Goal: Transaction & Acquisition: Download file/media

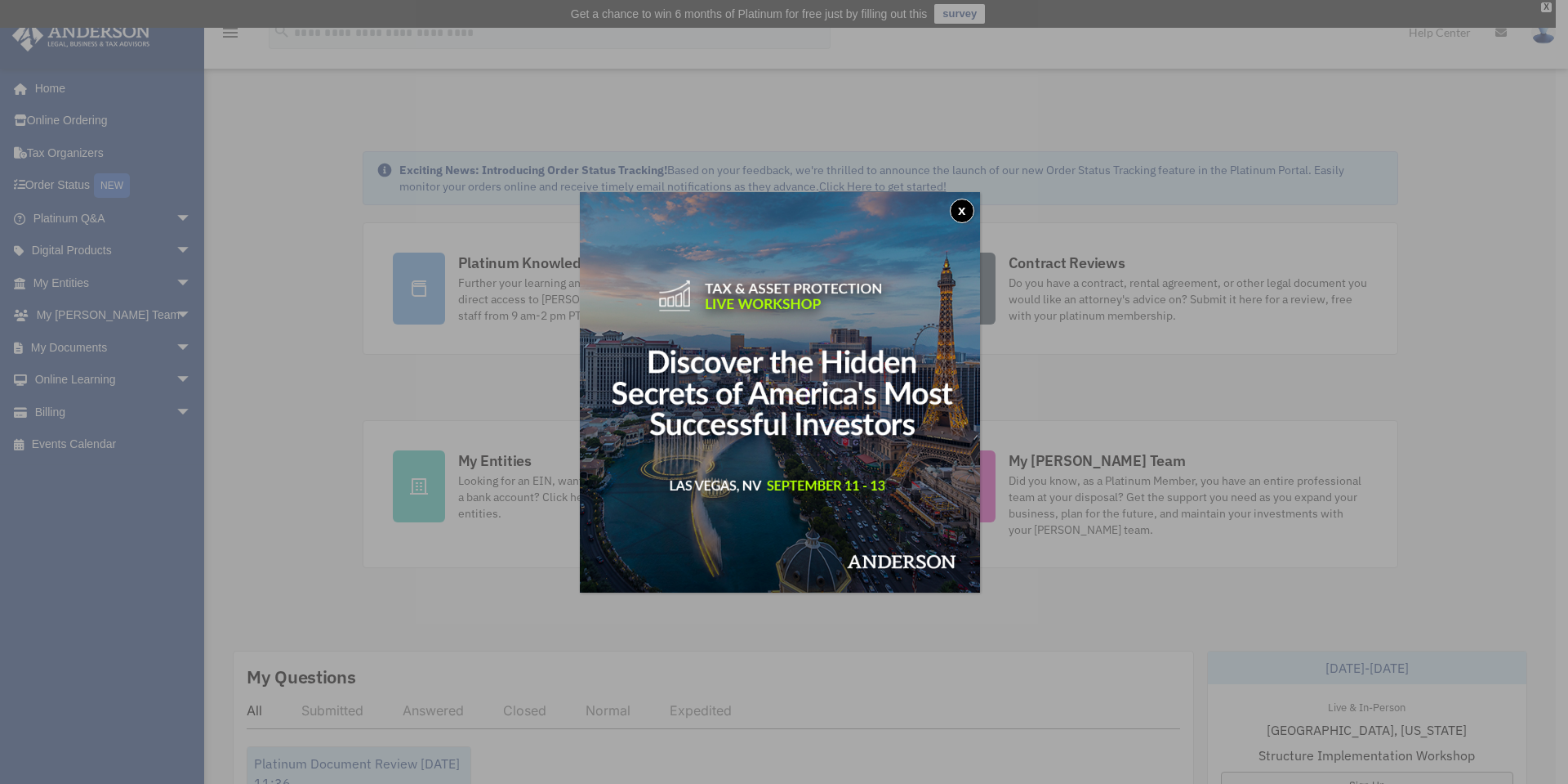
click at [970, 212] on button "x" at bounding box center [962, 211] width 25 height 25
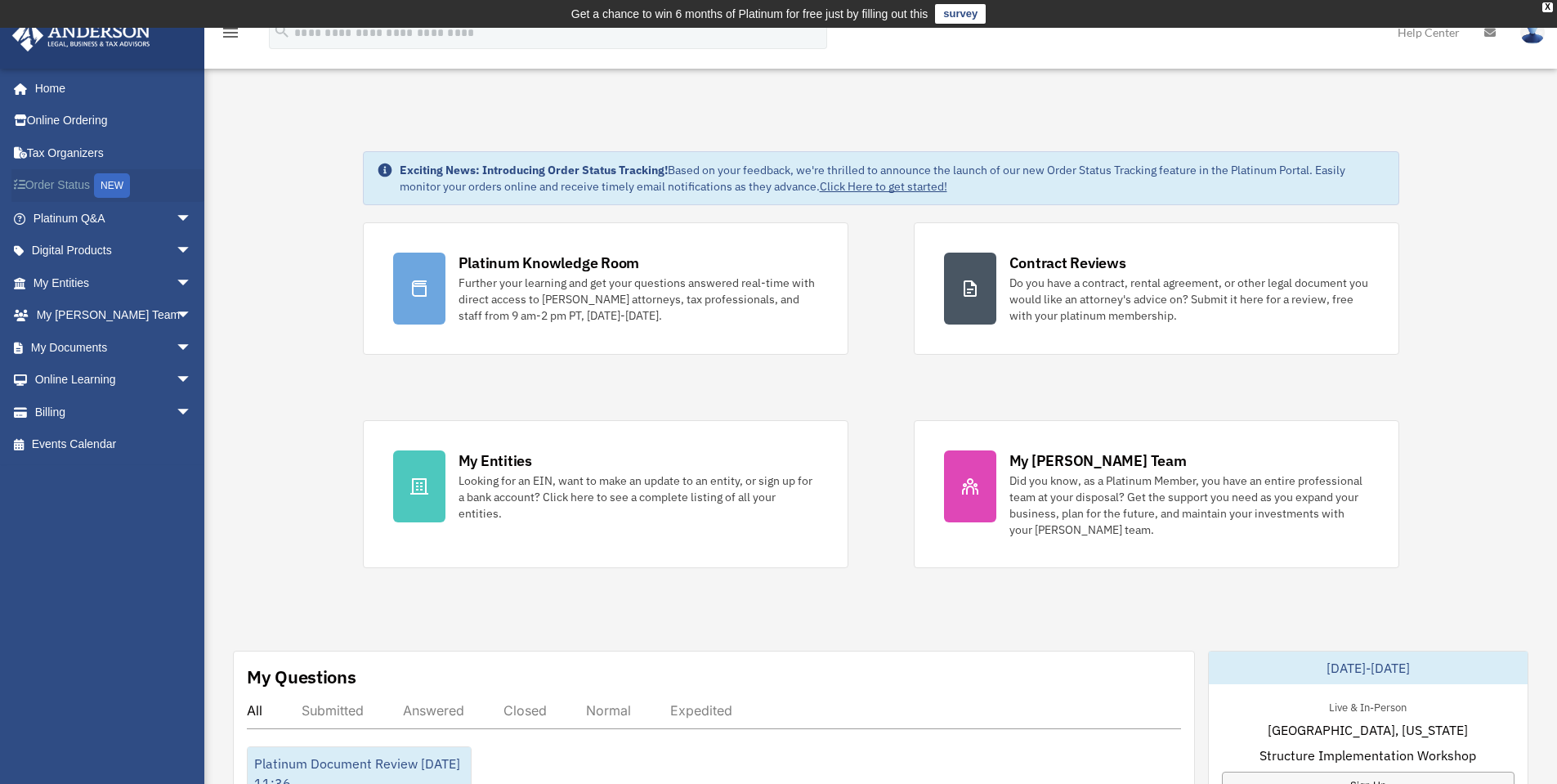
click at [93, 192] on link "Order Status NEW" at bounding box center [113, 185] width 205 height 33
click at [99, 449] on link "Events Calendar" at bounding box center [113, 444] width 205 height 32
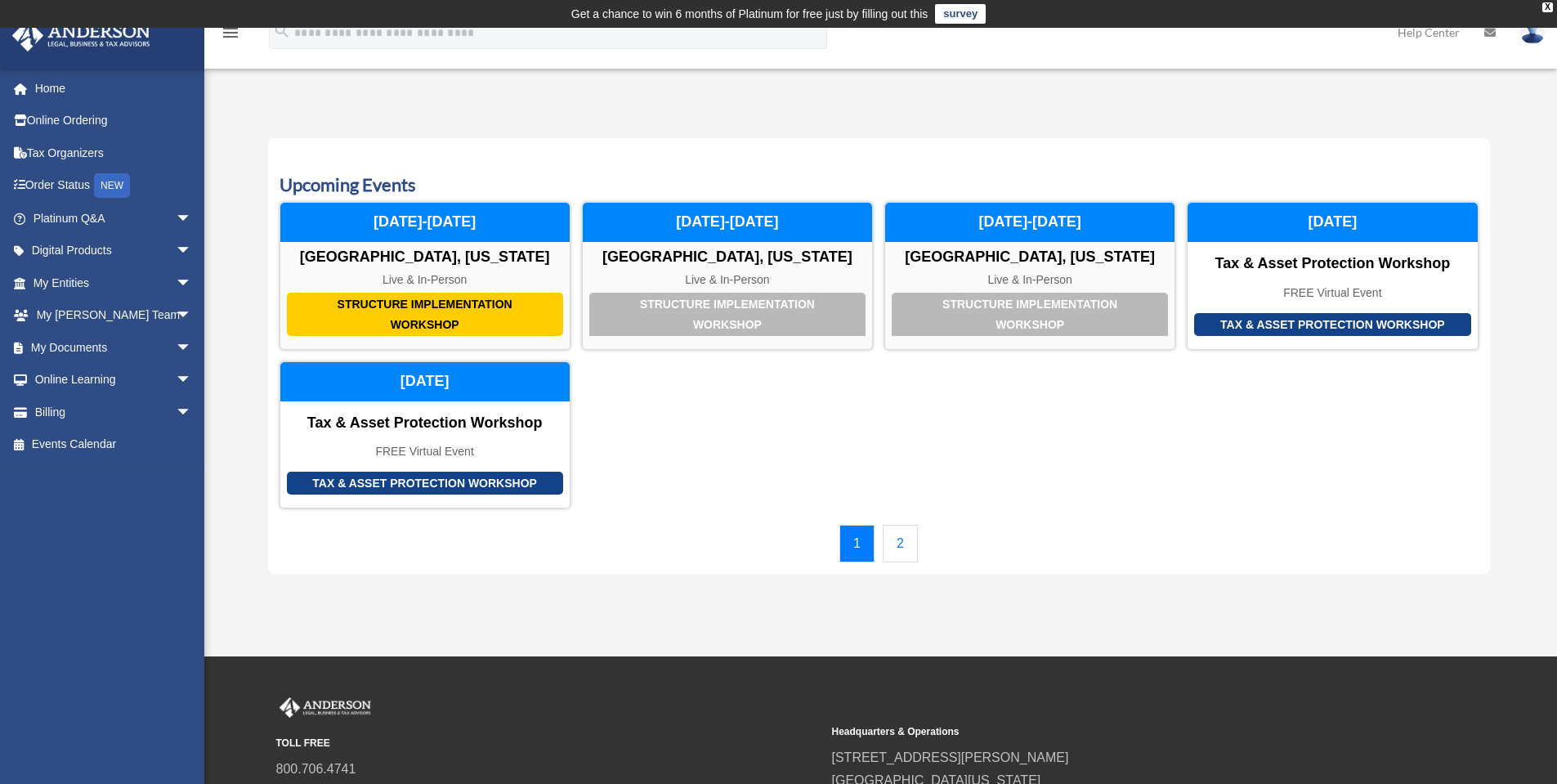
click at [903, 549] on link "2" at bounding box center [900, 544] width 35 height 37
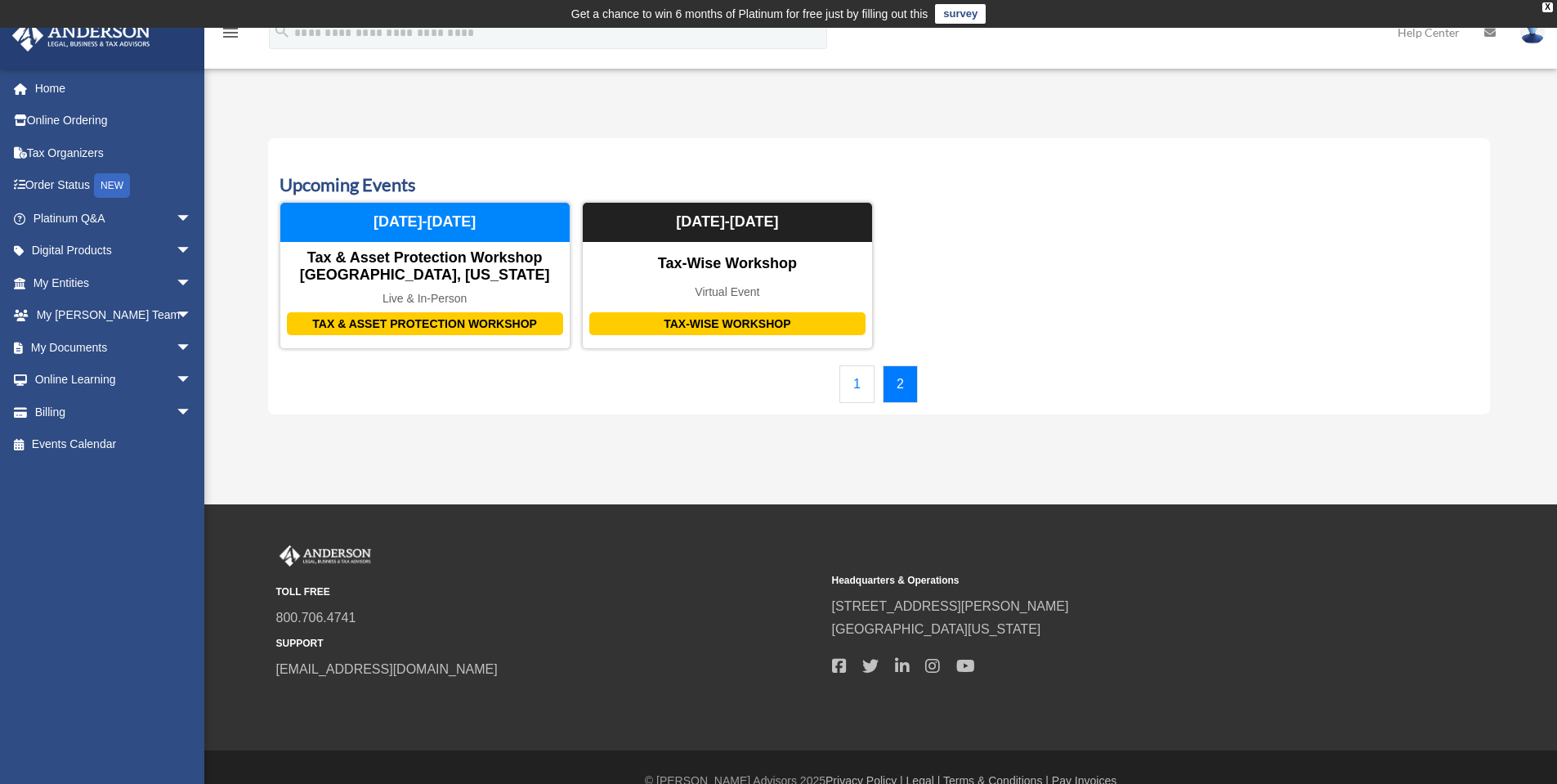
click at [856, 389] on link "1" at bounding box center [856, 384] width 35 height 37
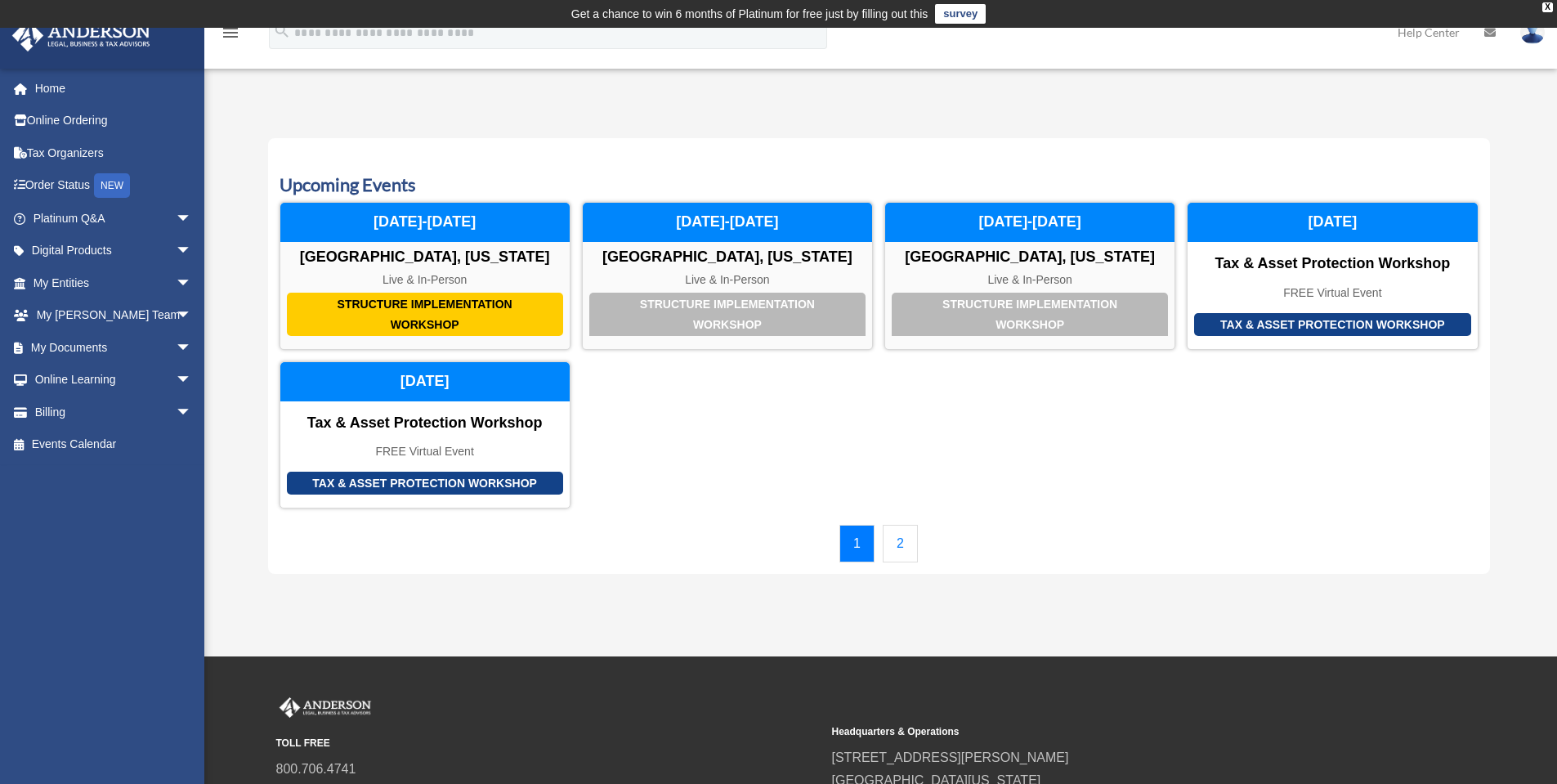
click at [905, 552] on link "2" at bounding box center [900, 544] width 35 height 37
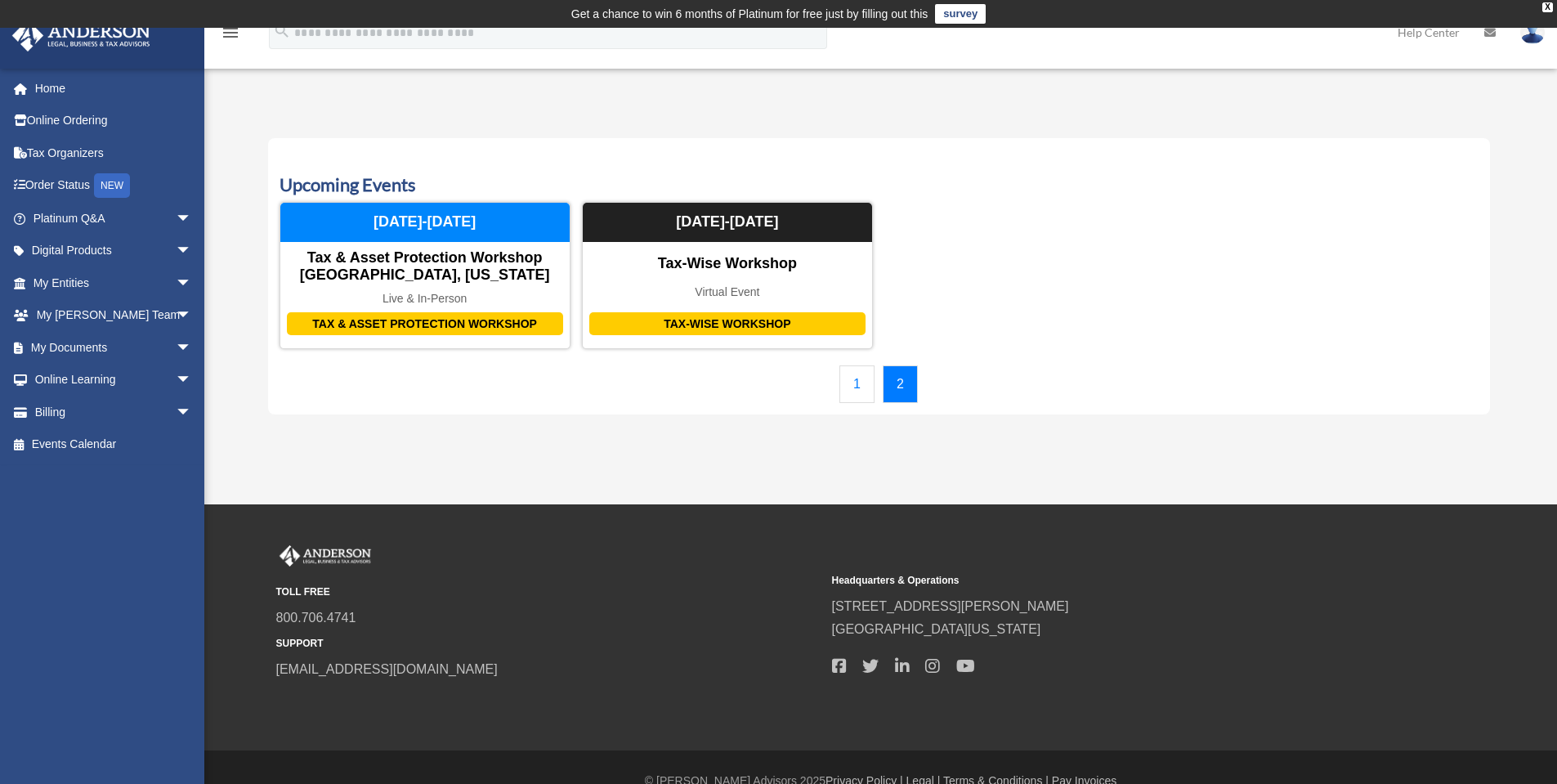
click at [855, 392] on link "1" at bounding box center [856, 384] width 35 height 37
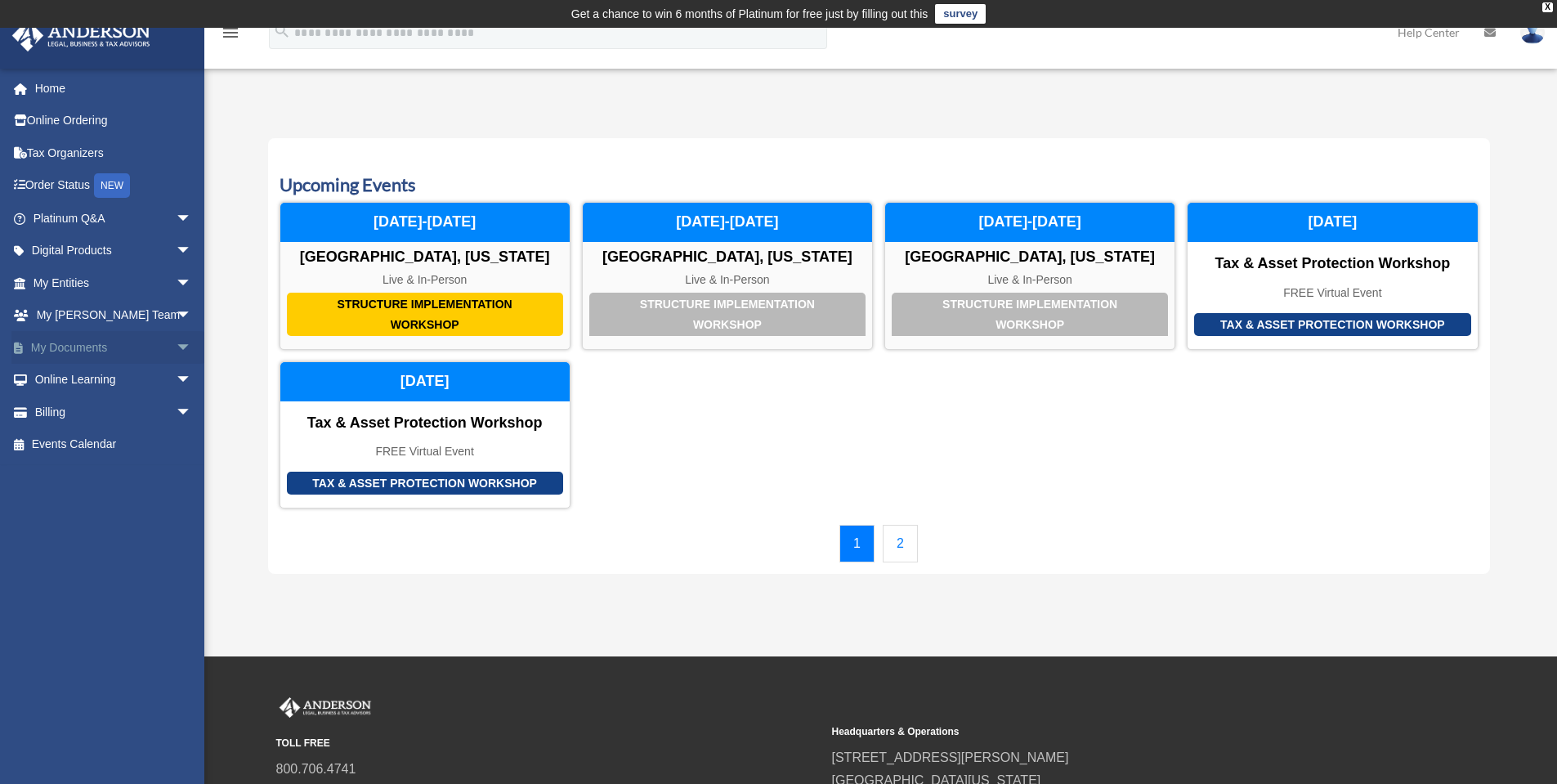
click at [64, 351] on link "My Documents arrow_drop_down" at bounding box center [113, 347] width 205 height 32
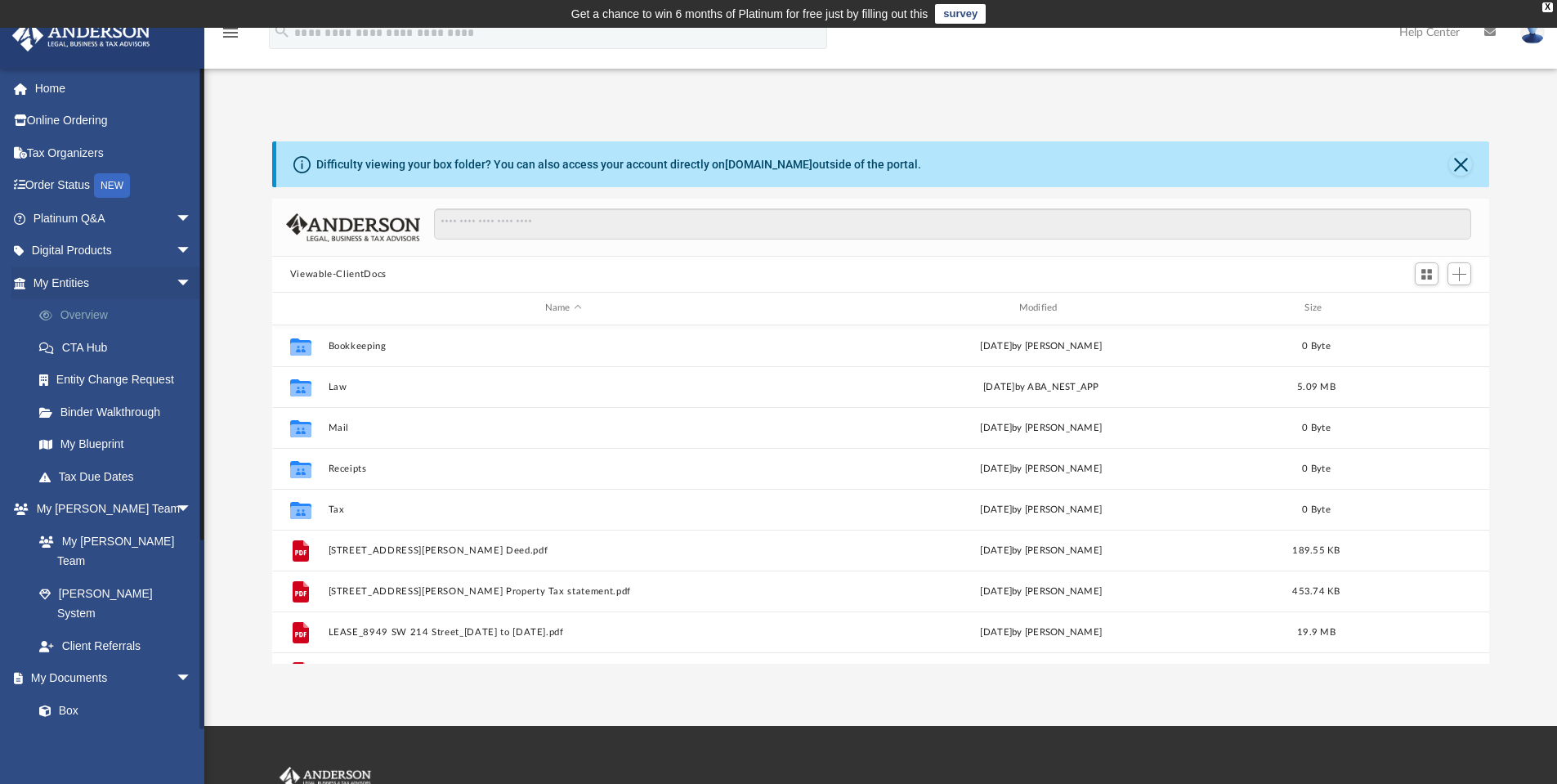
scroll to position [359, 1204]
click at [176, 251] on span "arrow_drop_down" at bounding box center [192, 251] width 32 height 33
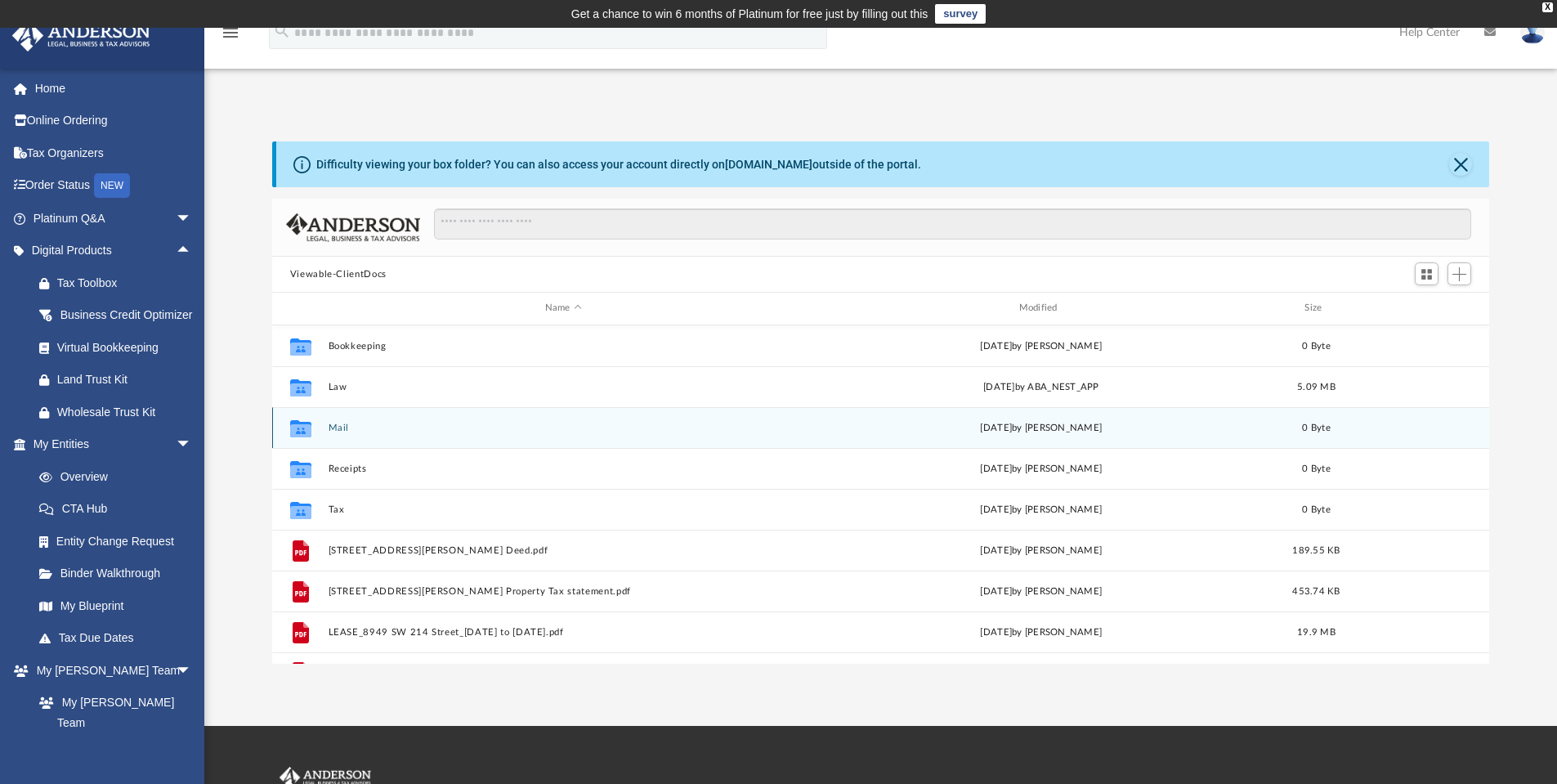
click at [342, 433] on button "Mail" at bounding box center [563, 427] width 471 height 11
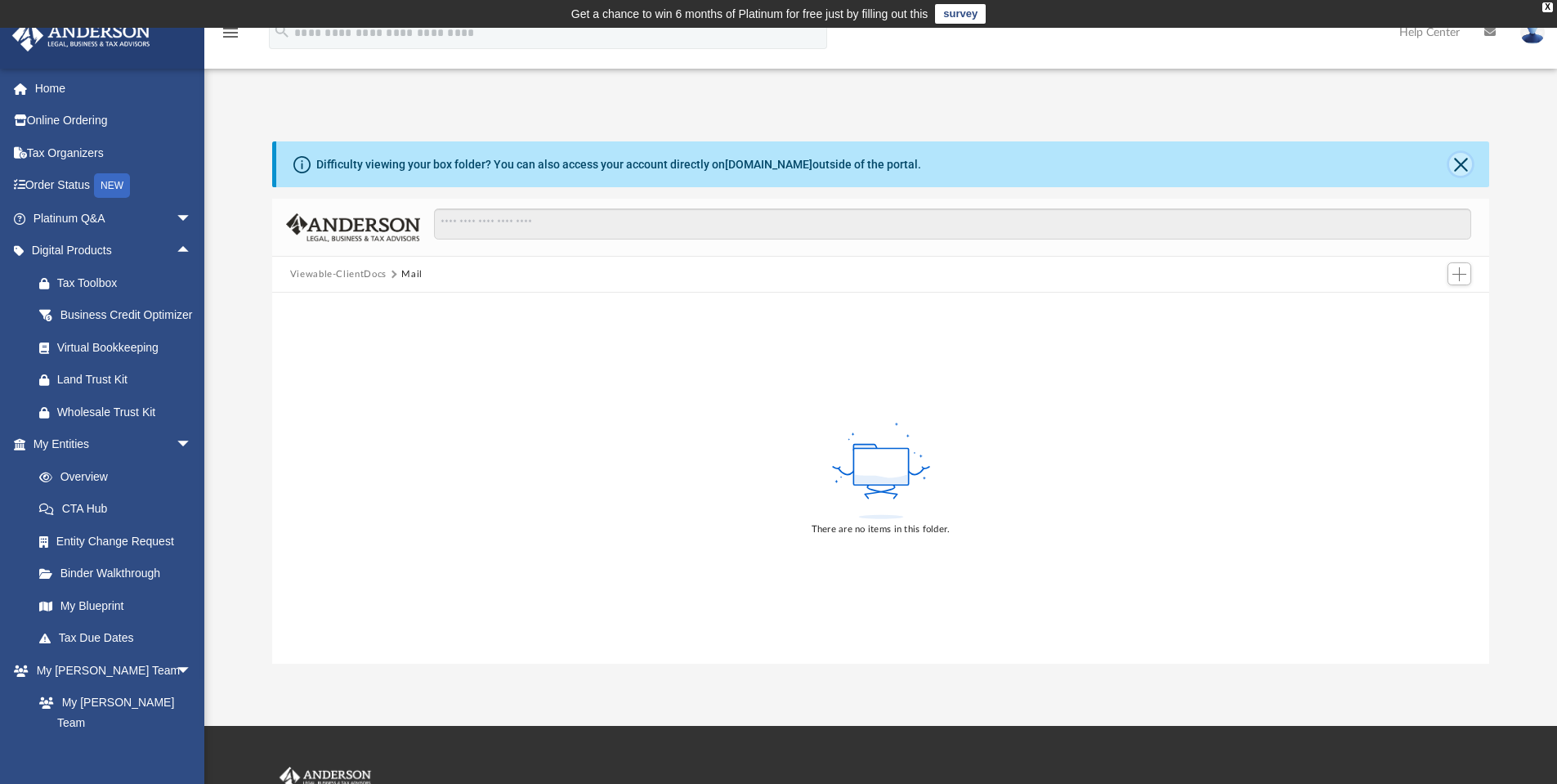
click at [1460, 170] on button "Close" at bounding box center [1460, 164] width 23 height 23
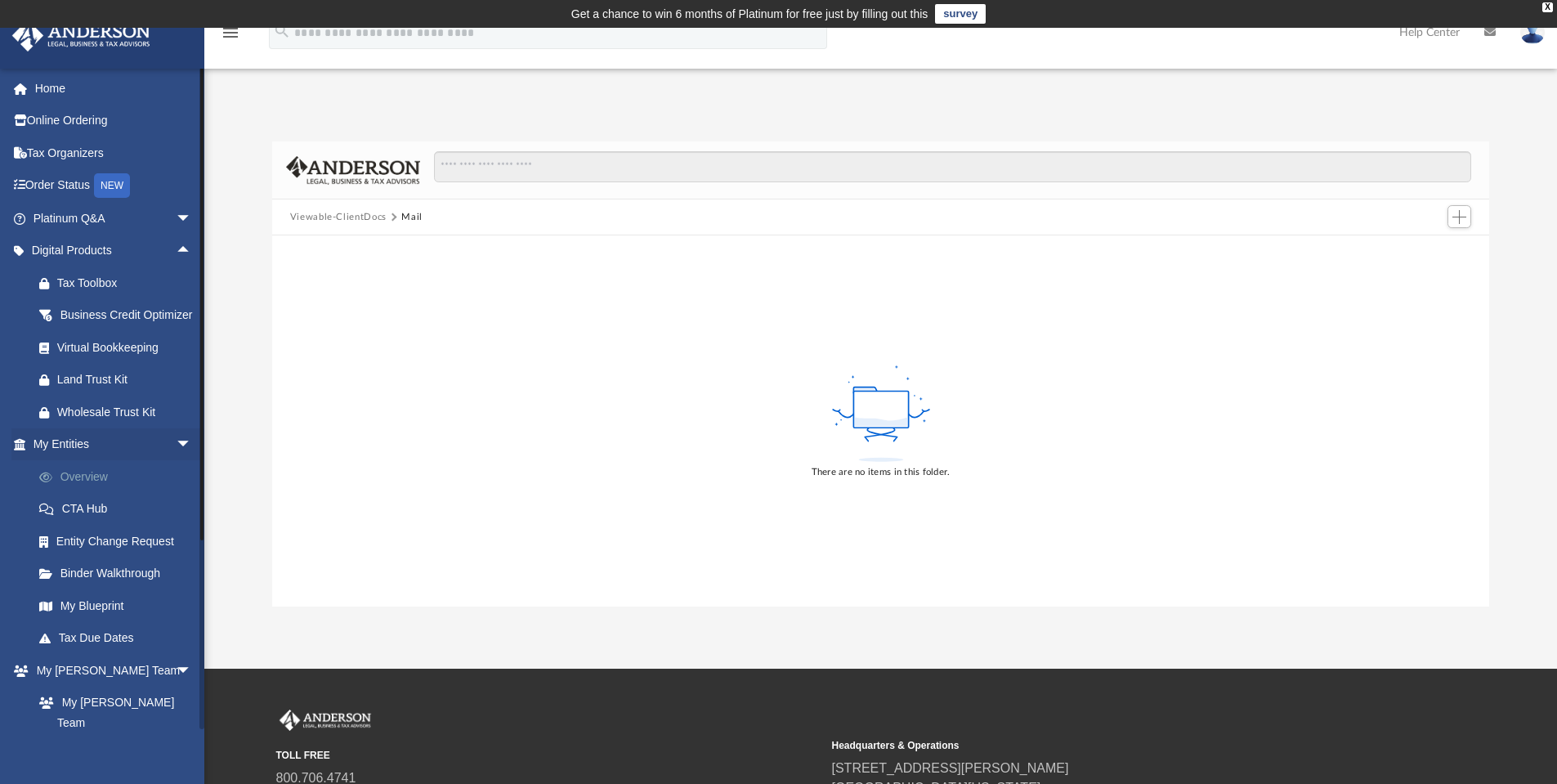
click at [81, 493] on link "Overview" at bounding box center [120, 477] width 194 height 32
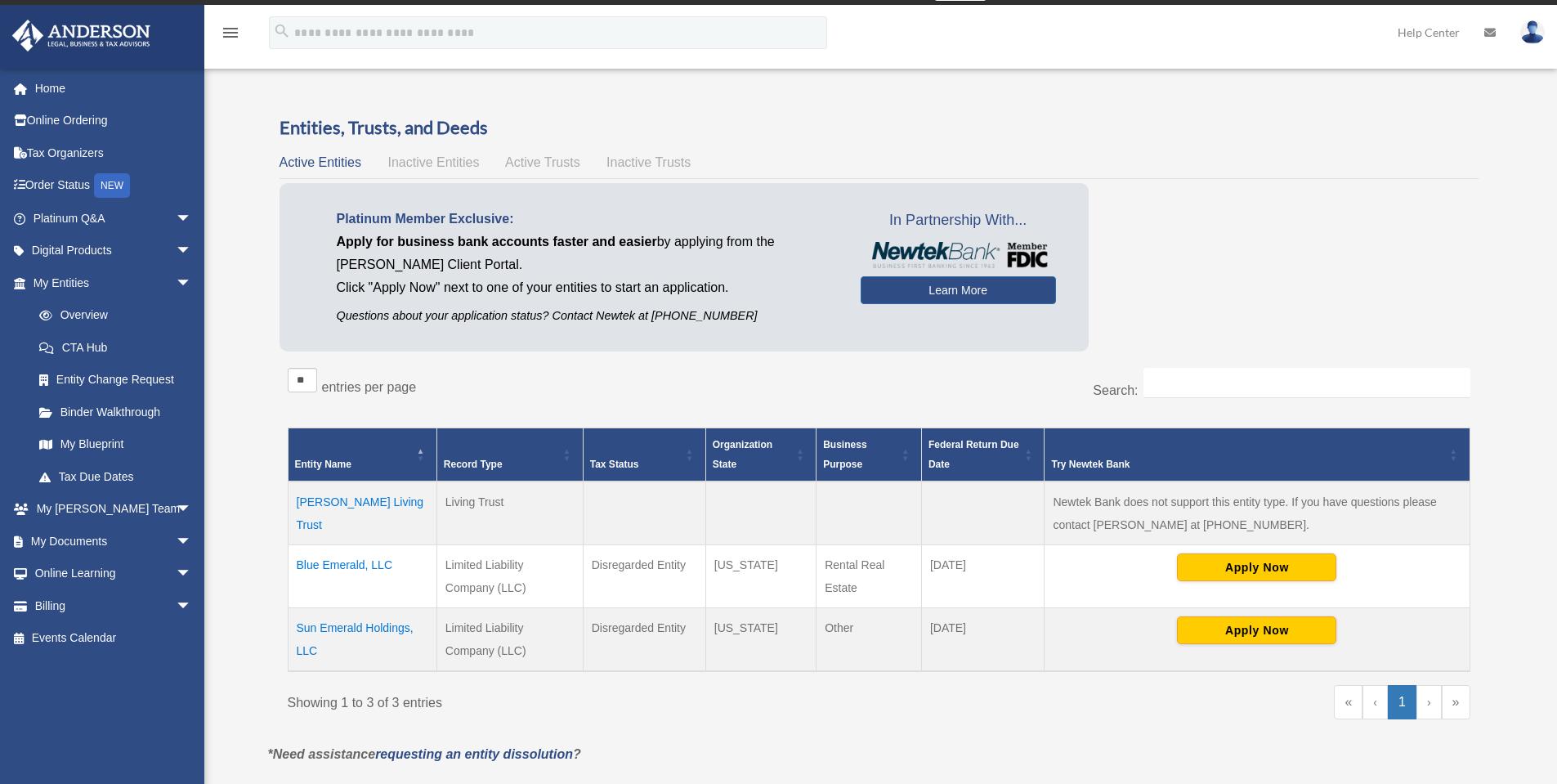
scroll to position [82, 0]
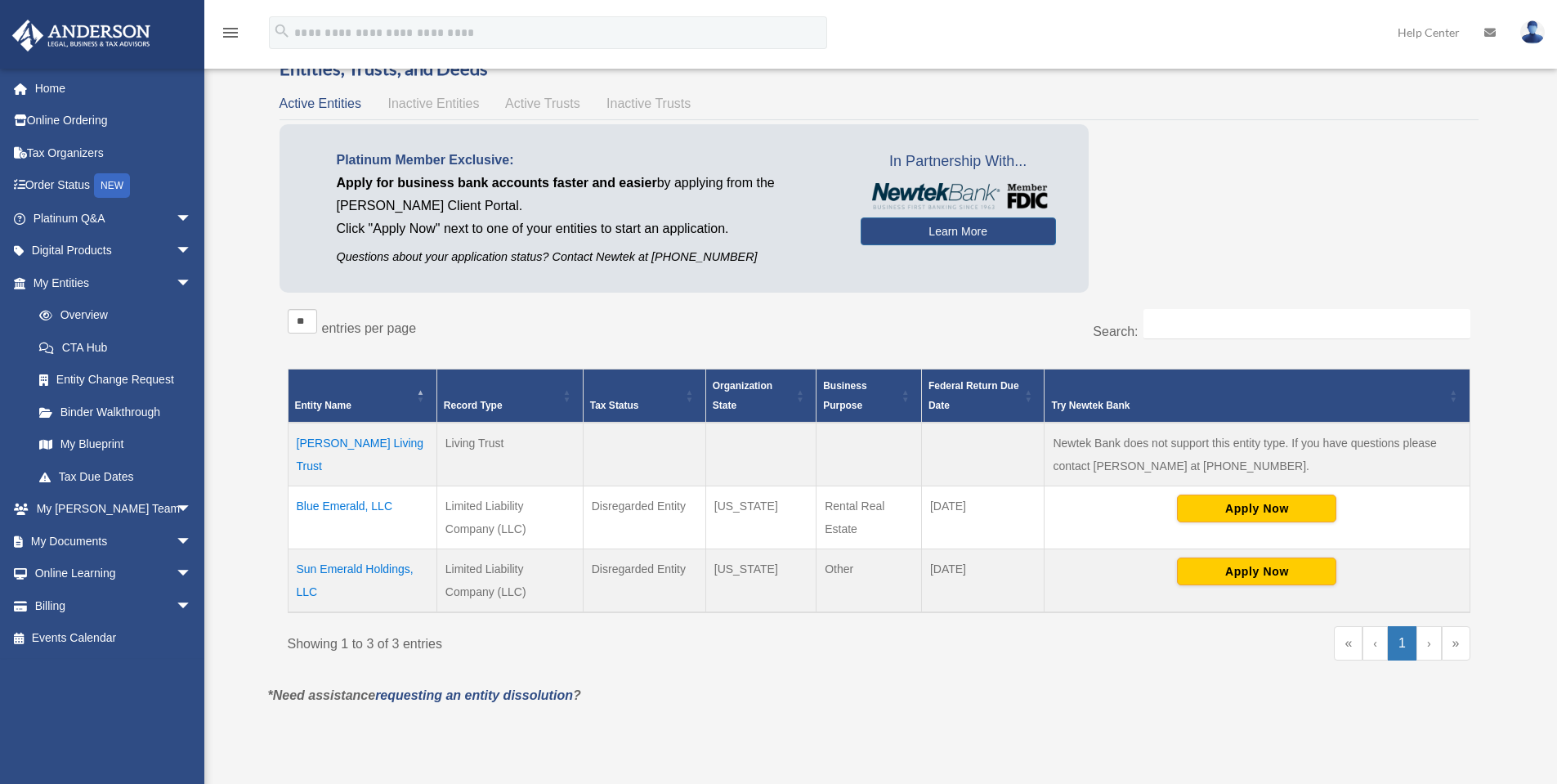
click at [1456, 651] on link "»" at bounding box center [1456, 643] width 29 height 34
click at [96, 404] on link "Binder Walkthrough" at bounding box center [120, 412] width 194 height 32
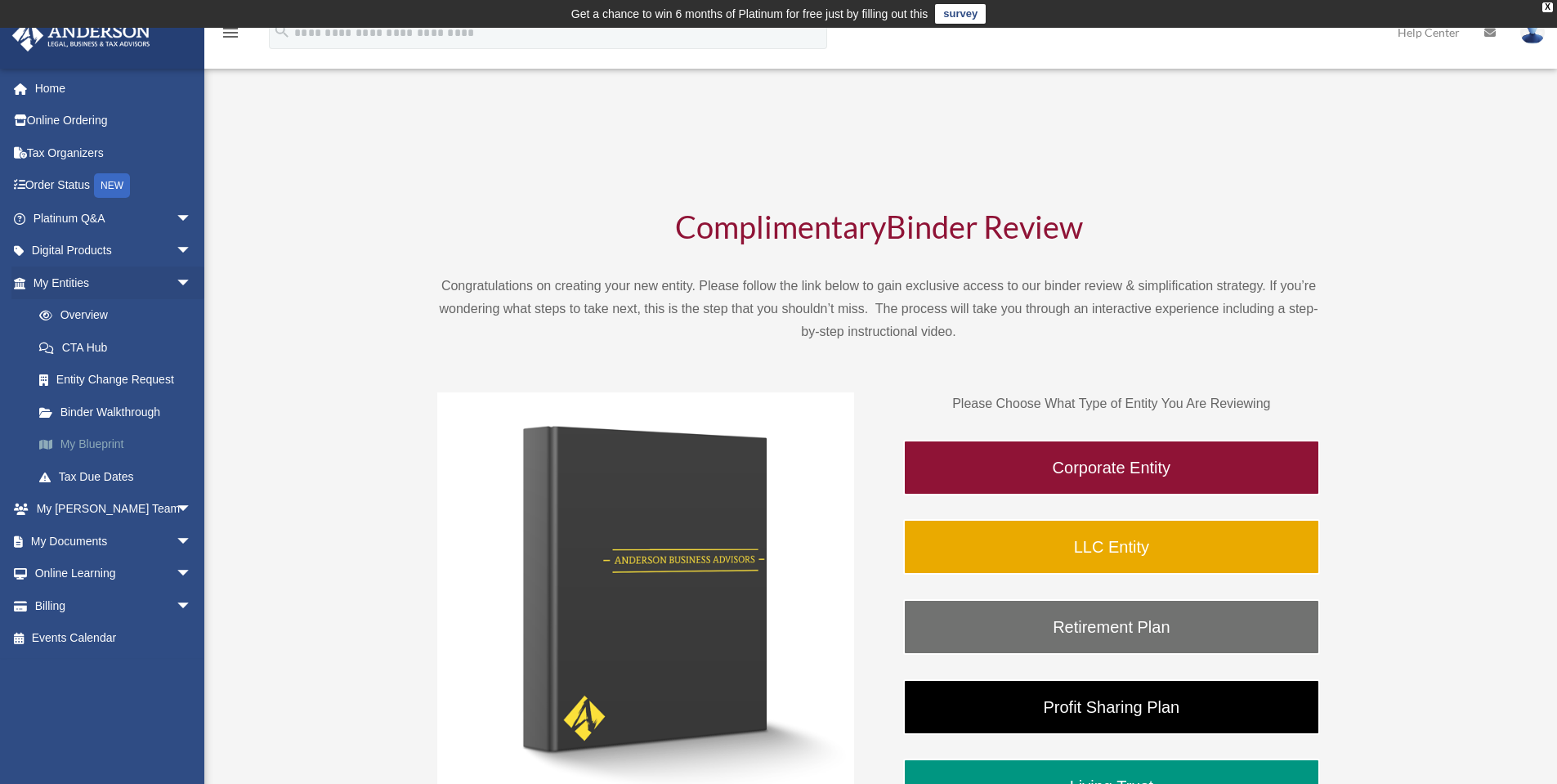
click at [97, 443] on link "My Blueprint" at bounding box center [120, 444] width 194 height 32
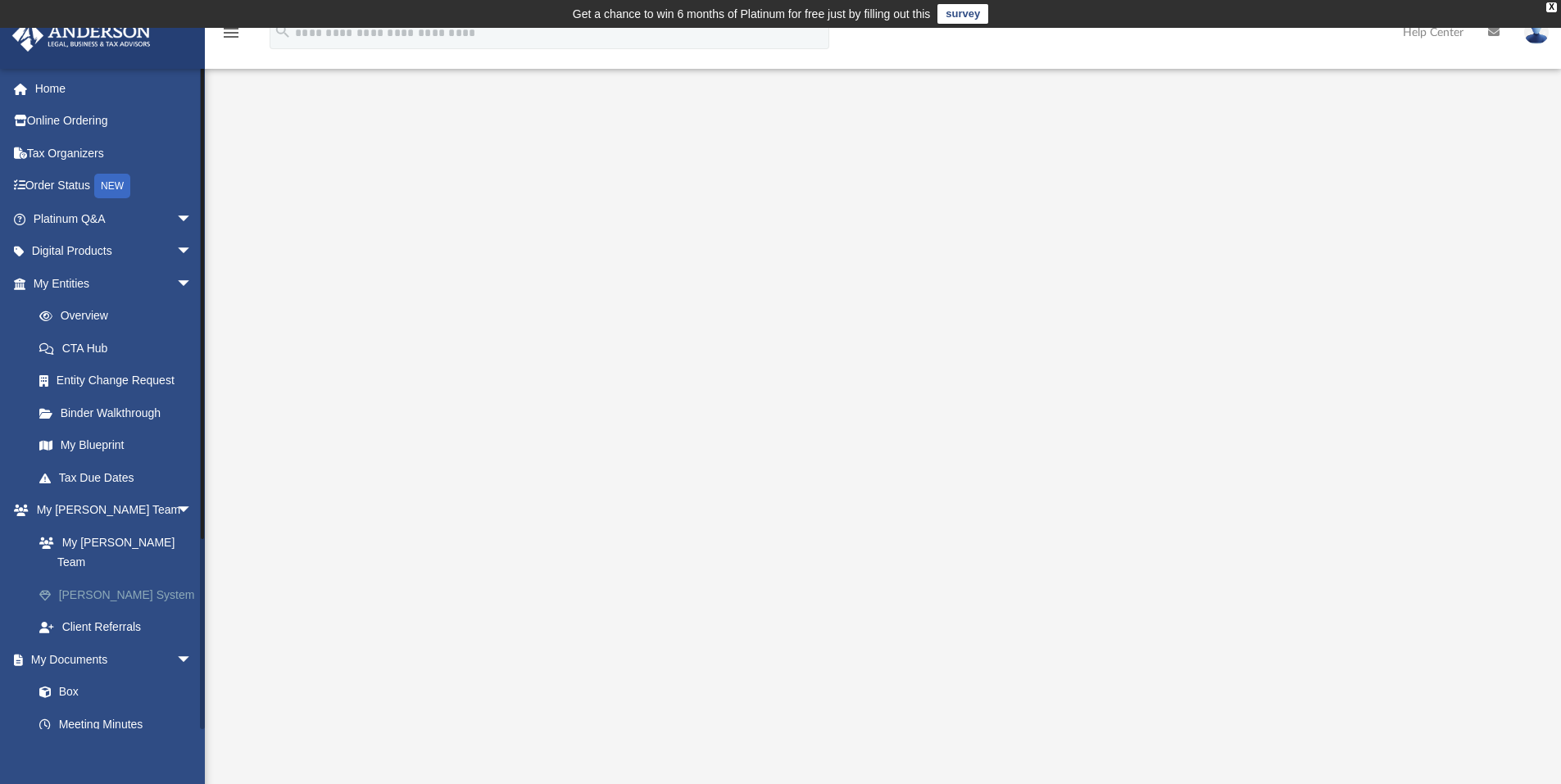
click at [112, 578] on link "[PERSON_NAME] System" at bounding box center [120, 594] width 194 height 32
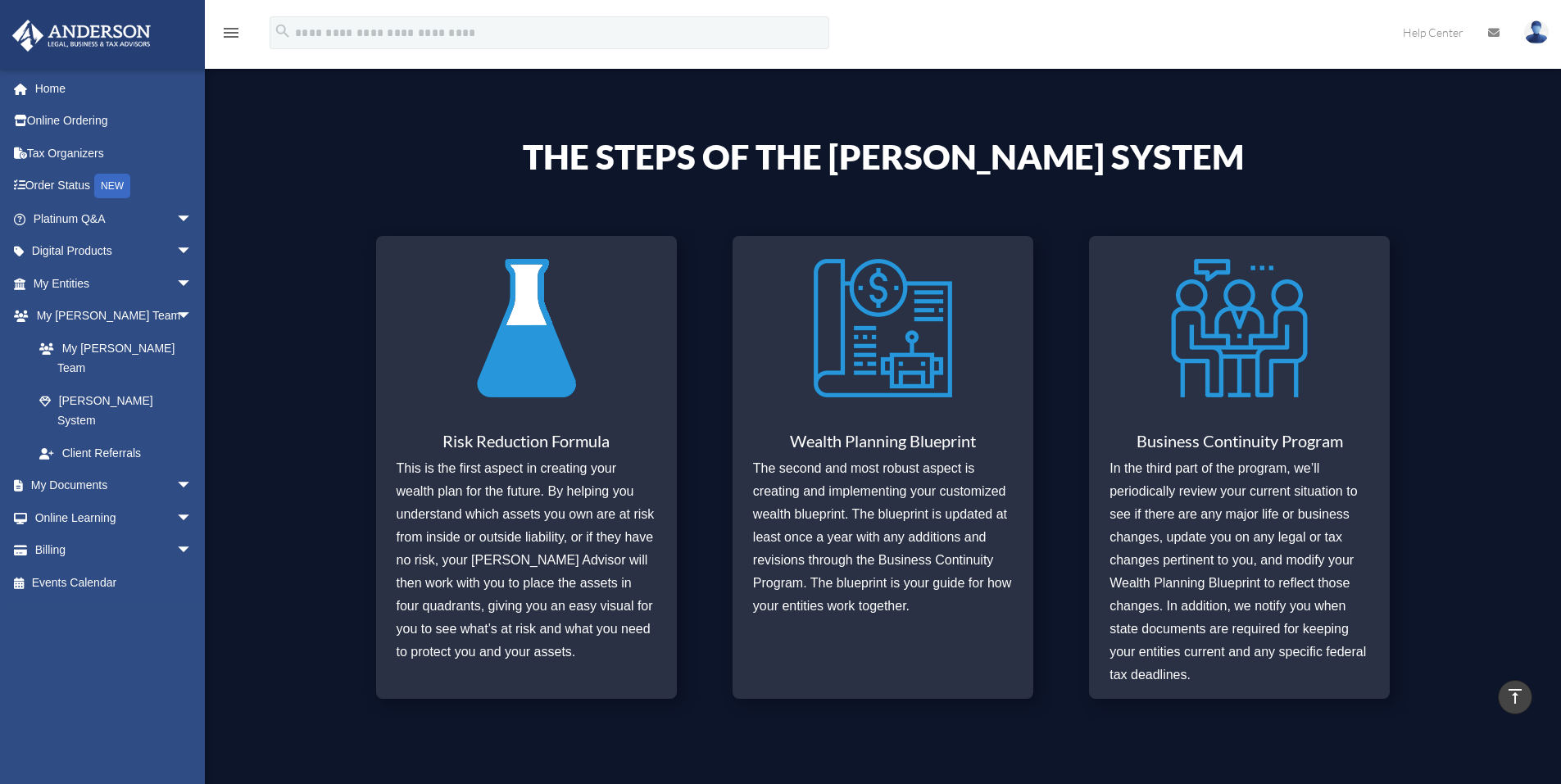
scroll to position [655, 0]
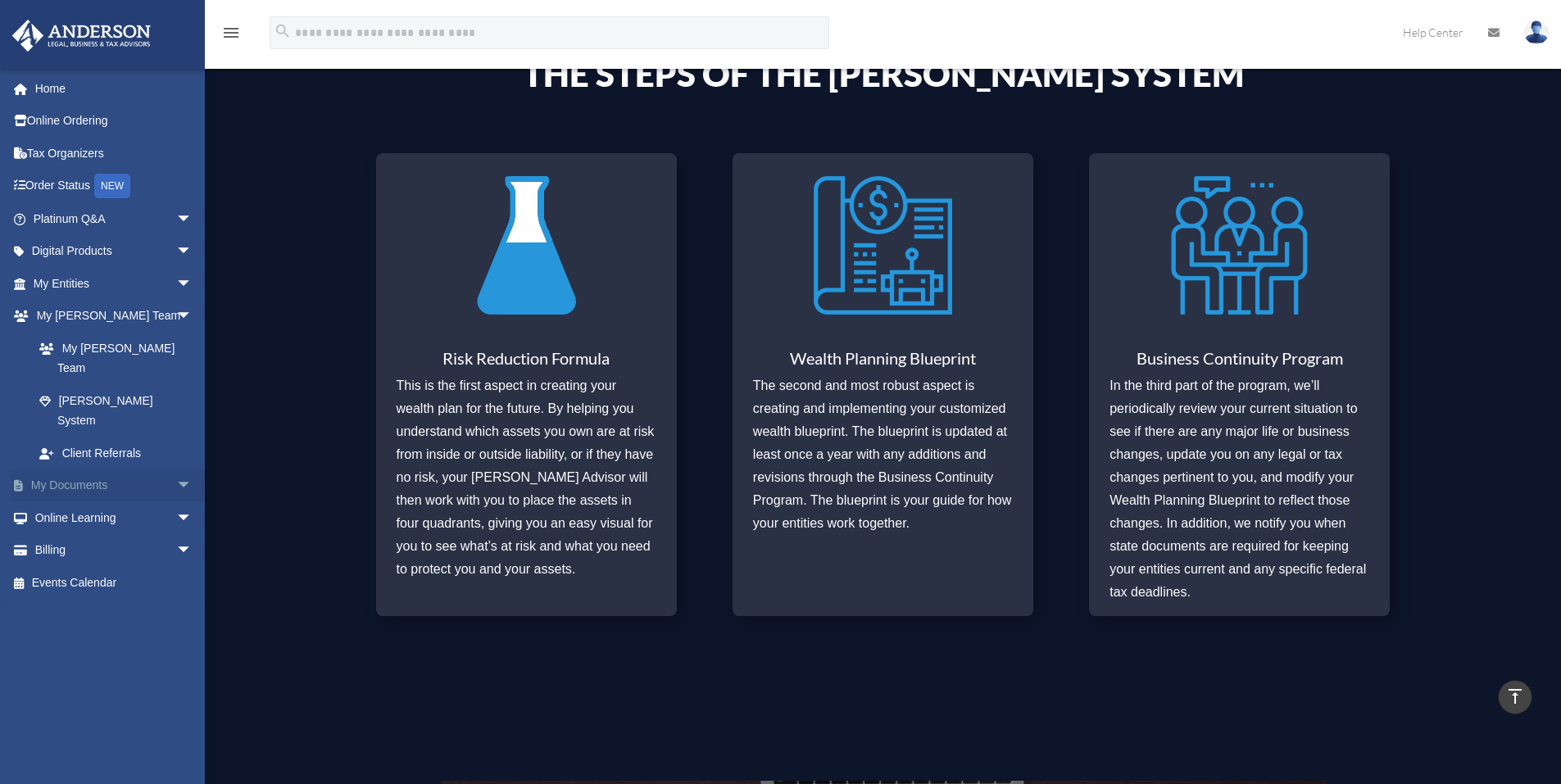
click at [63, 469] on link "My Documents arrow_drop_down" at bounding box center [113, 485] width 205 height 32
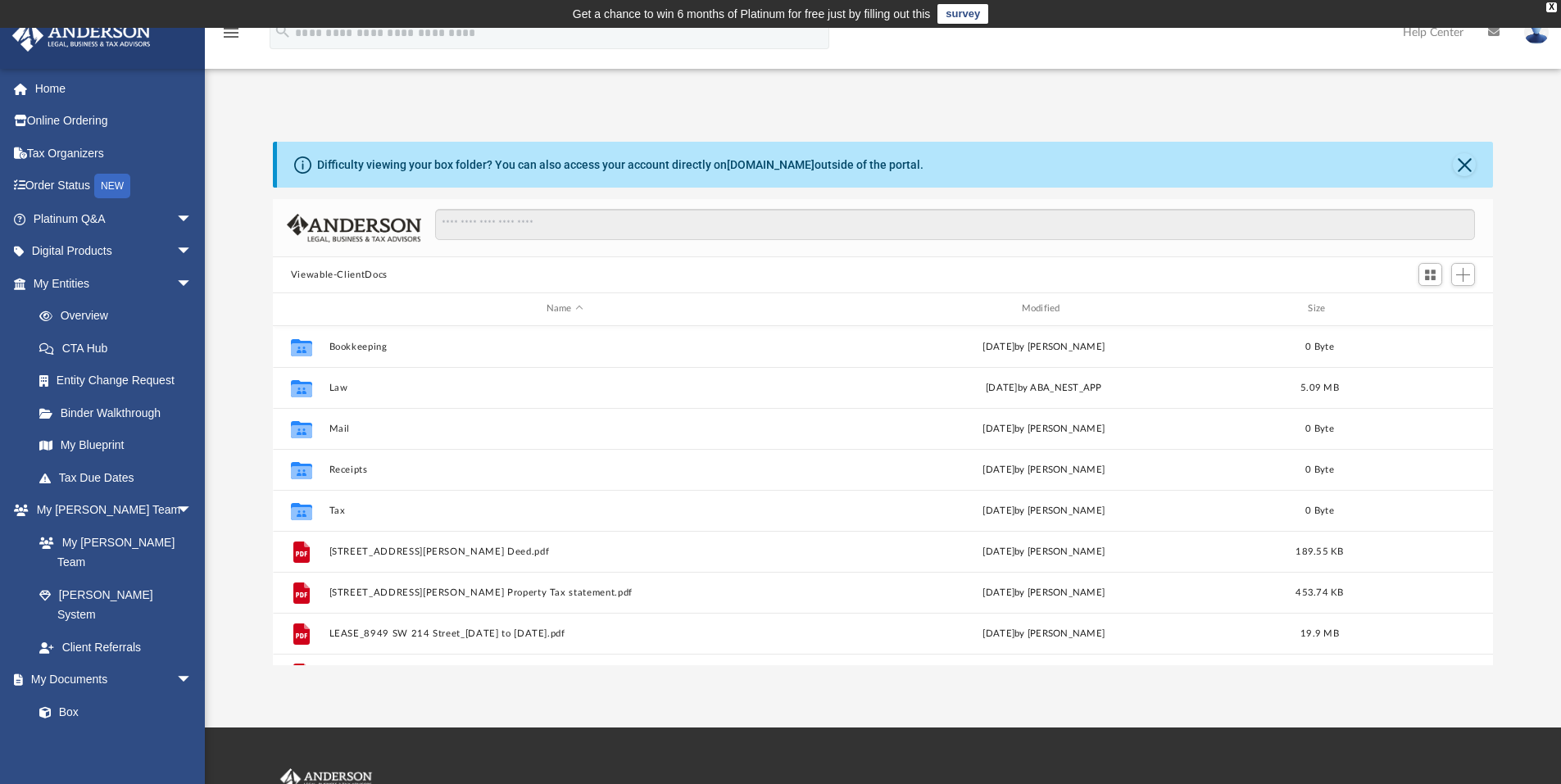
scroll to position [360, 1208]
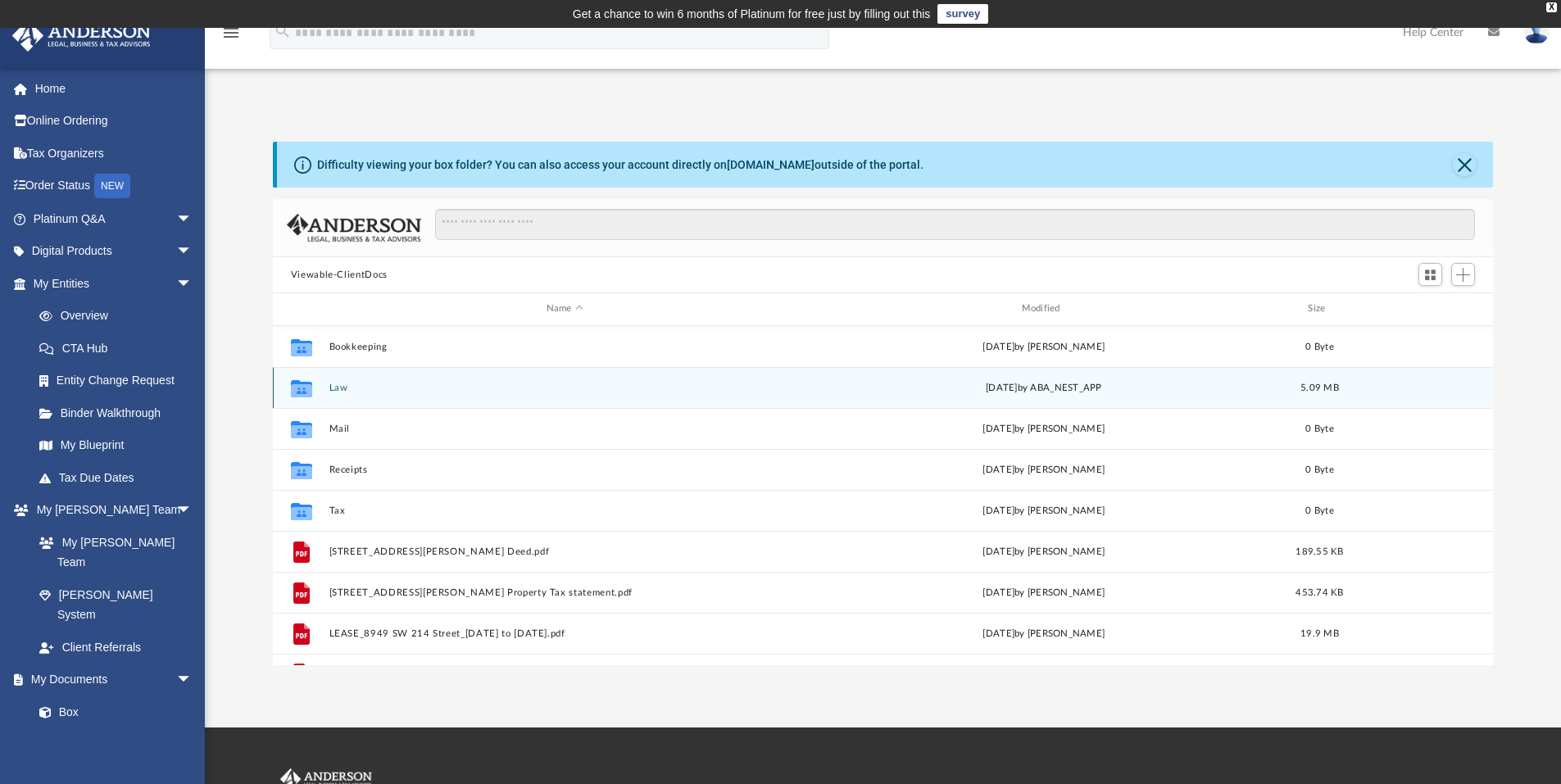
click at [327, 389] on div "Collaborated Folder Law [DATE] by ABA_NEST_APP 5.09 MB" at bounding box center [882, 387] width 1220 height 41
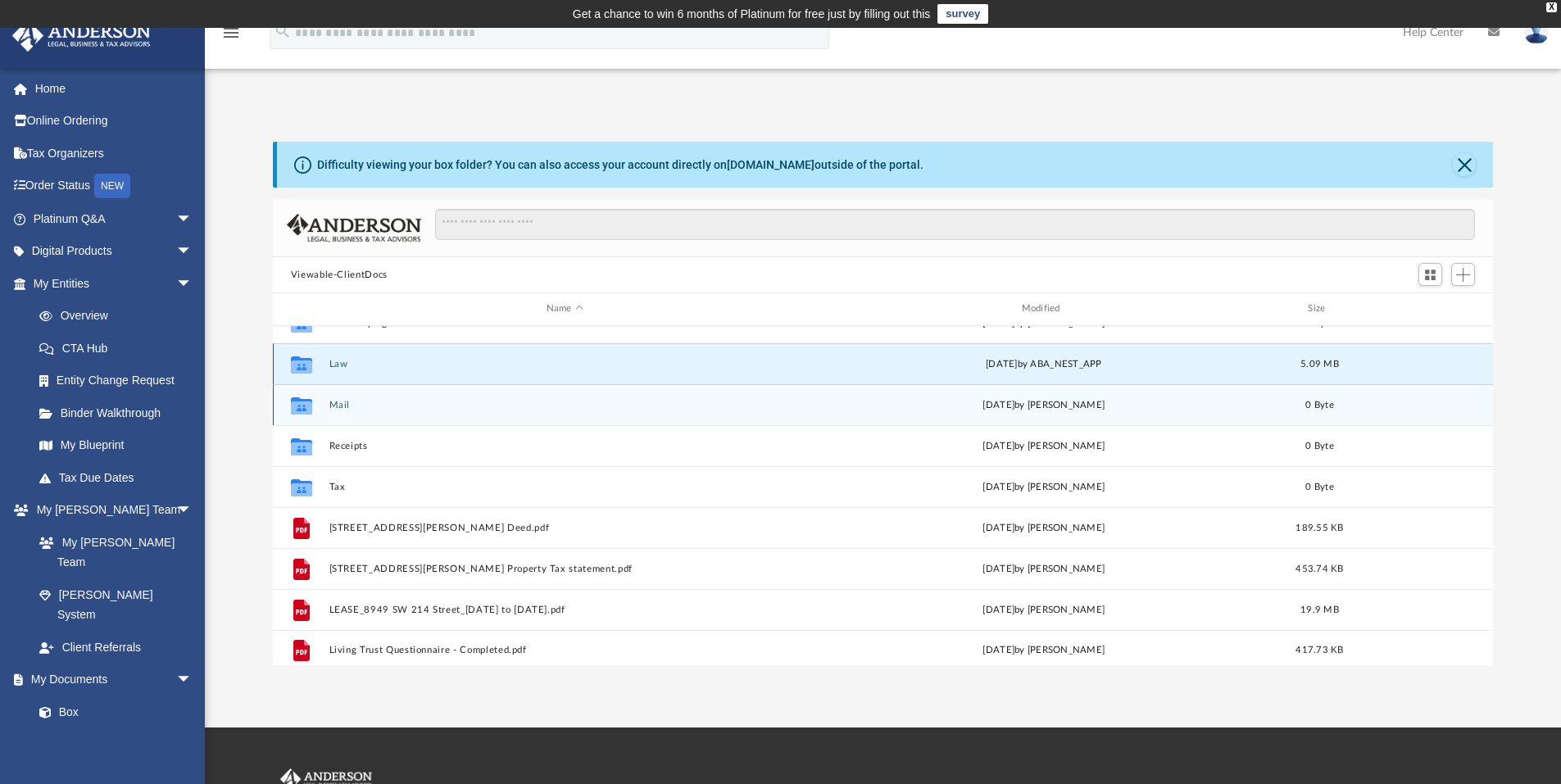
scroll to position [30, 0]
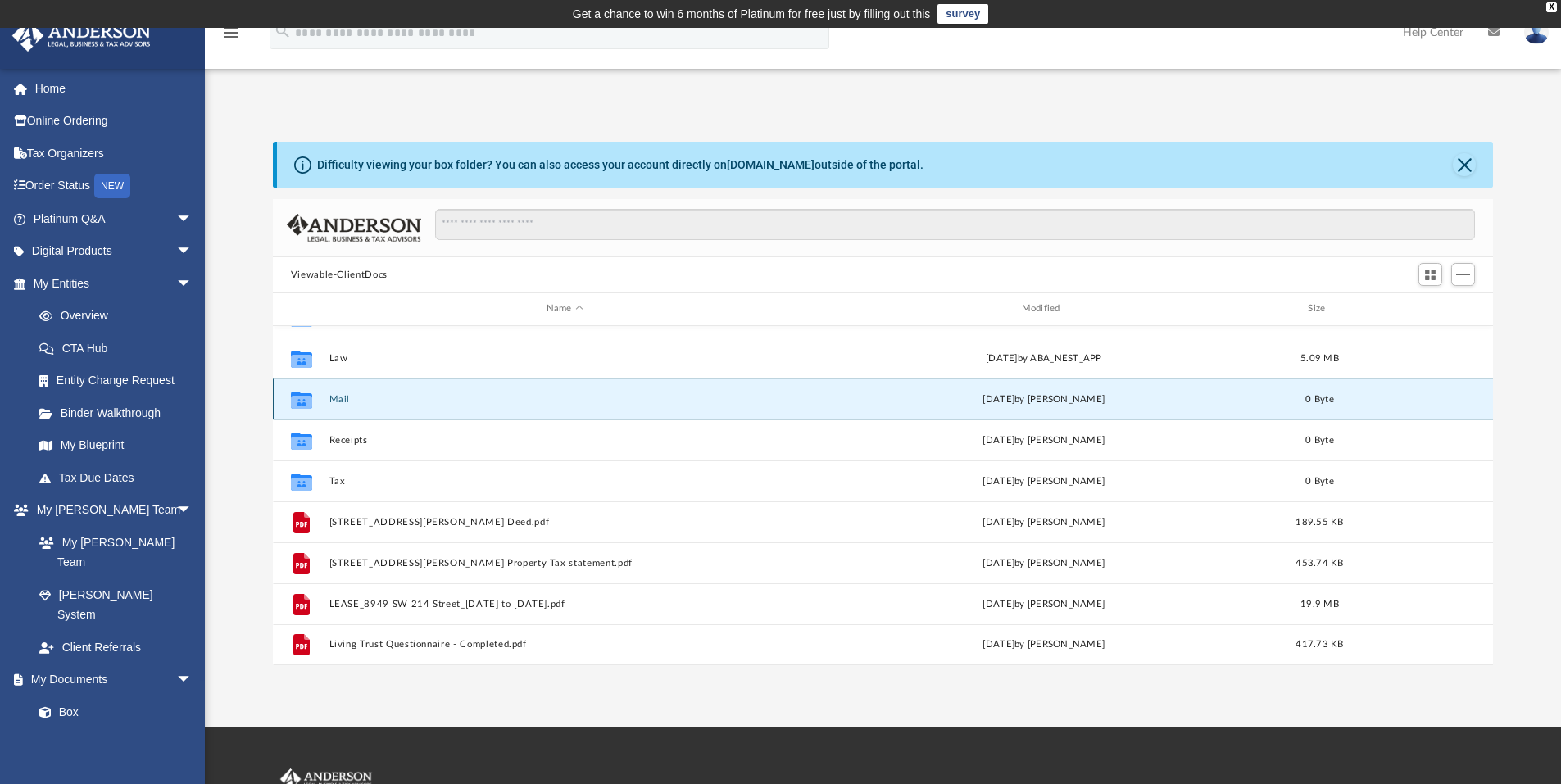
click at [340, 398] on button "Mail" at bounding box center [565, 399] width 472 height 11
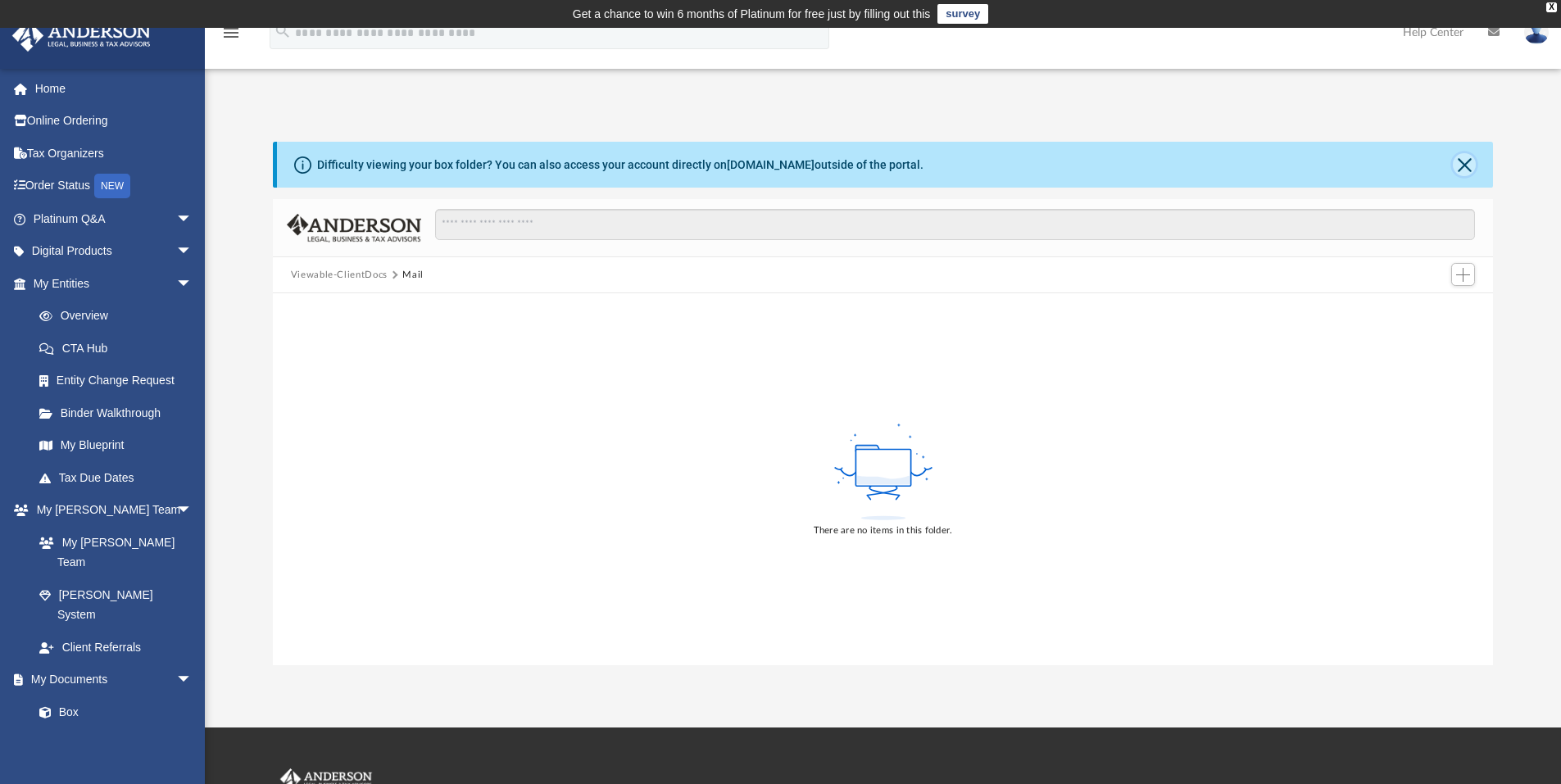
click at [1464, 165] on button "Close" at bounding box center [1464, 164] width 23 height 23
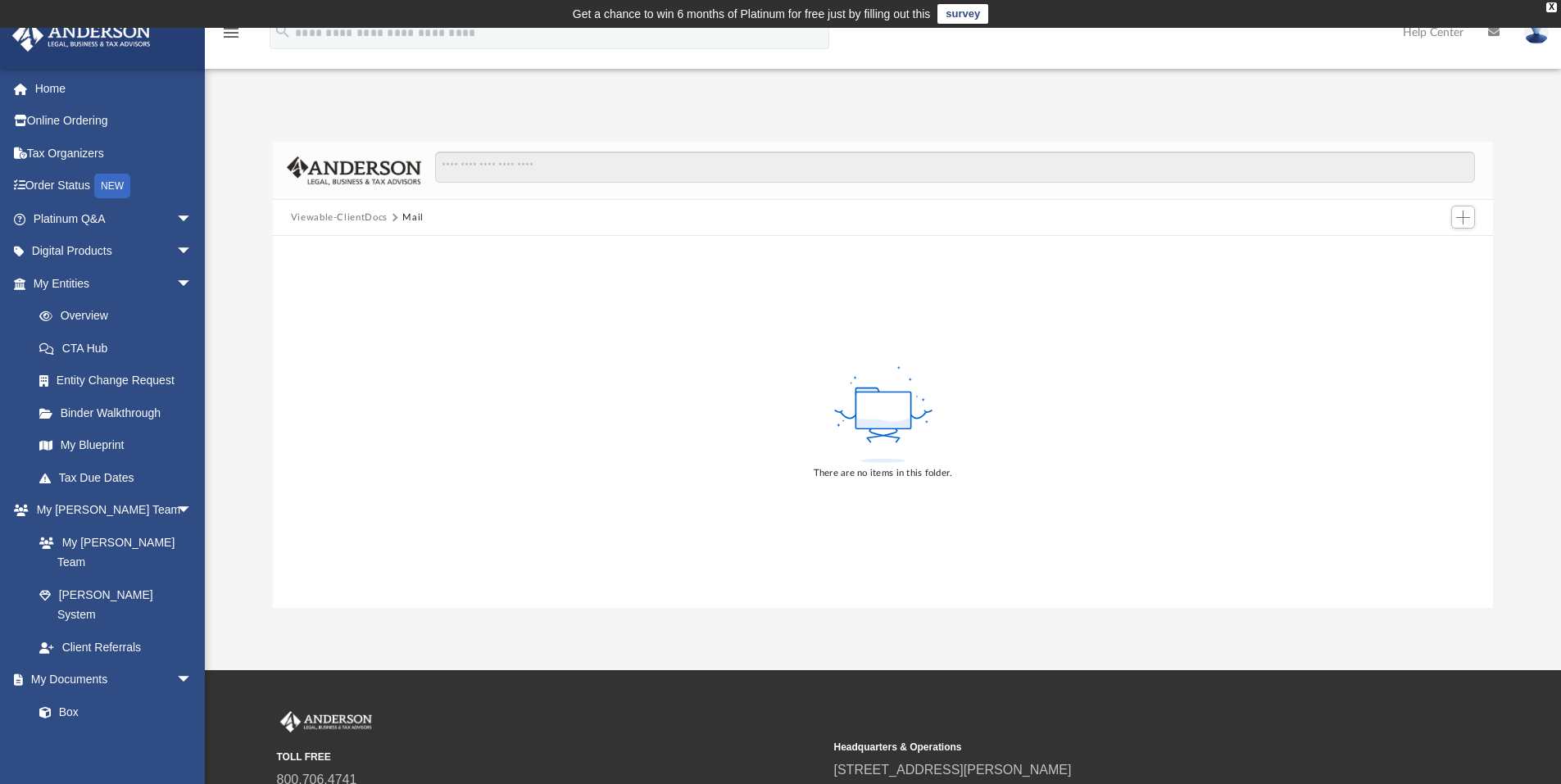
click at [331, 217] on button "Viewable-ClientDocs" at bounding box center [340, 217] width 97 height 14
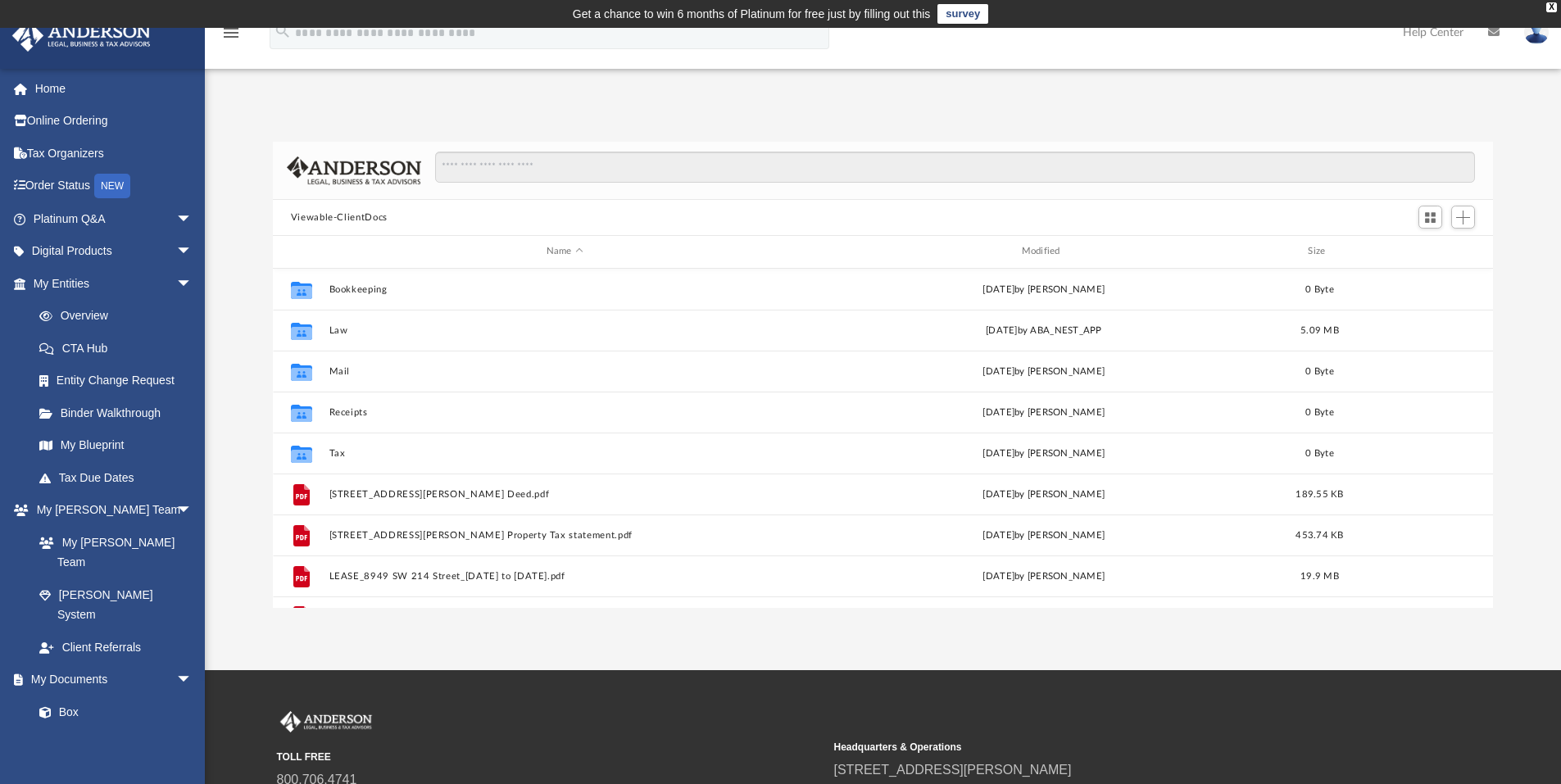
scroll to position [360, 1208]
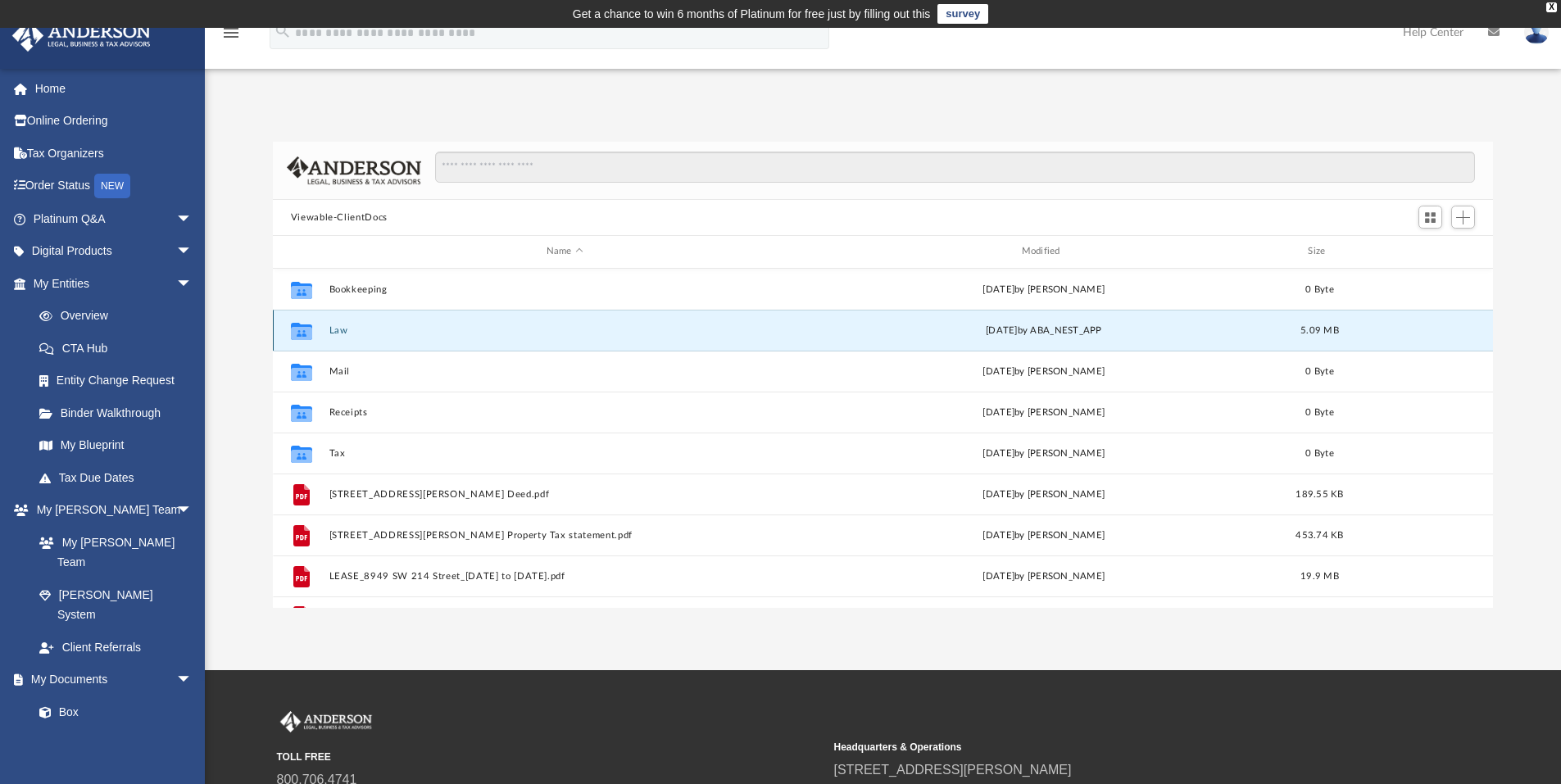
click at [337, 328] on button "Law" at bounding box center [565, 330] width 472 height 11
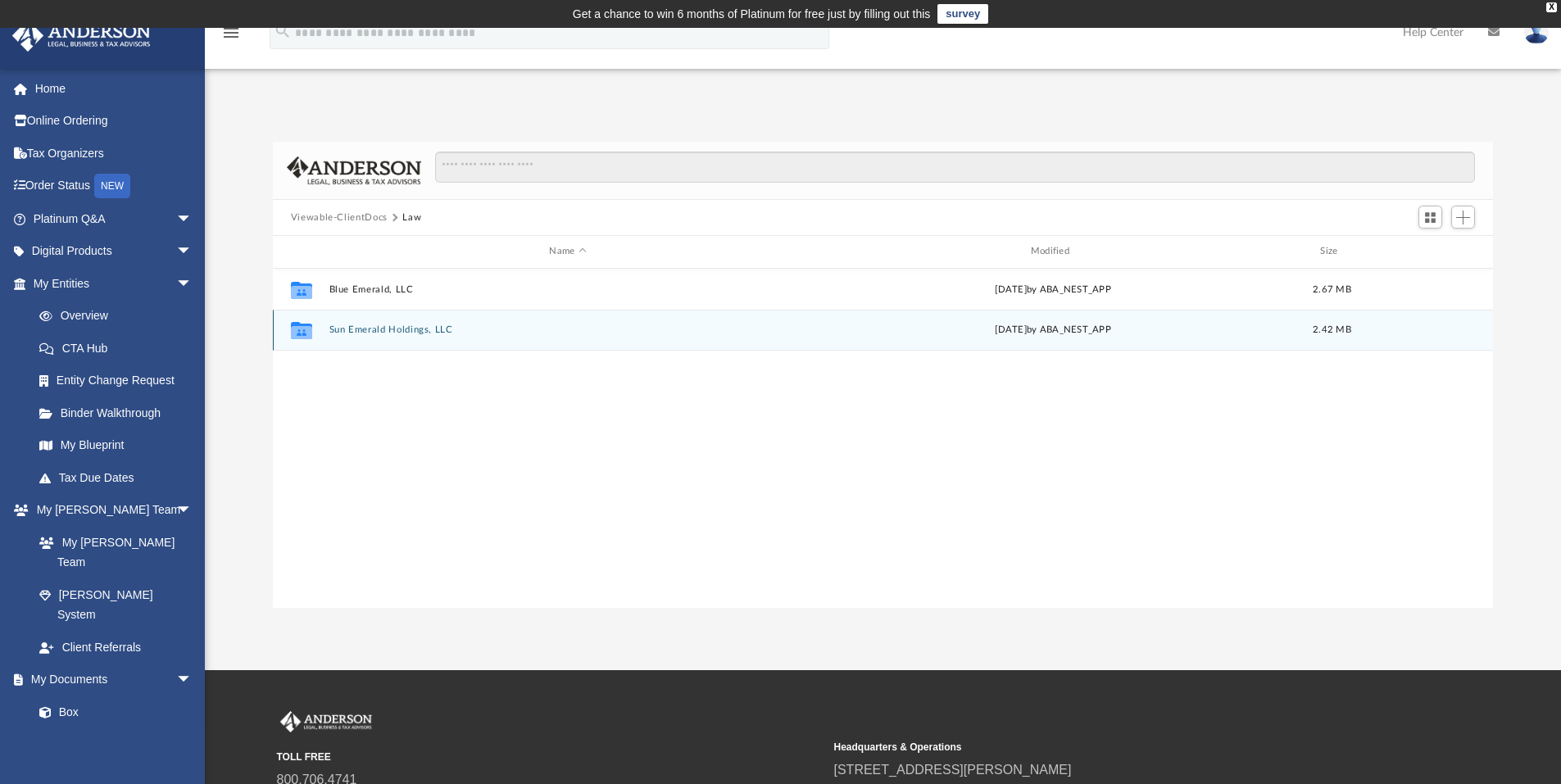
click at [377, 332] on button "Sun Emerald Holdings, LLC" at bounding box center [567, 329] width 478 height 11
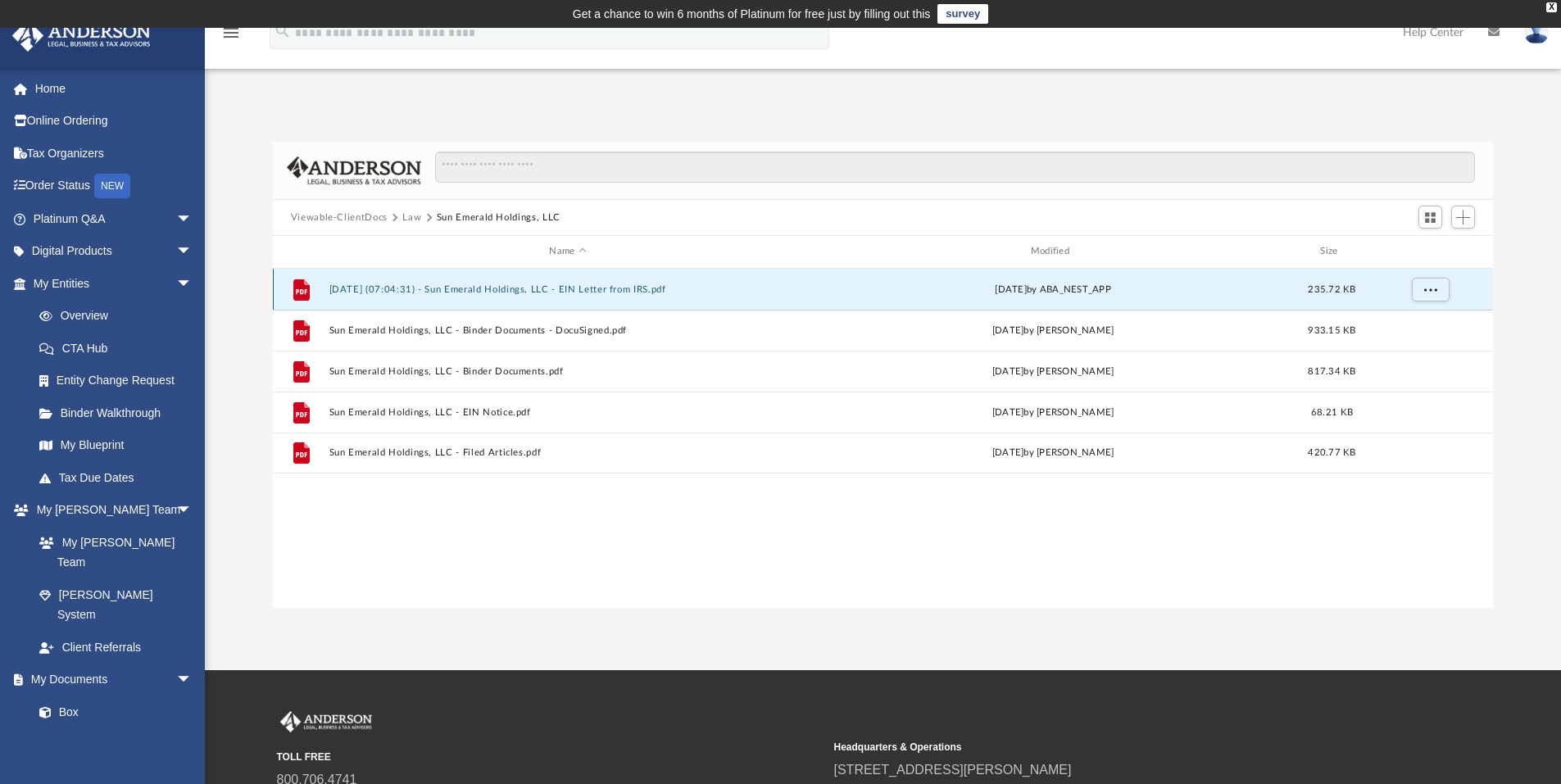
click at [507, 288] on button "[DATE] (07:04:31) - Sun Emerald Holdings, LLC - EIN Letter from IRS.pdf" at bounding box center [567, 289] width 478 height 11
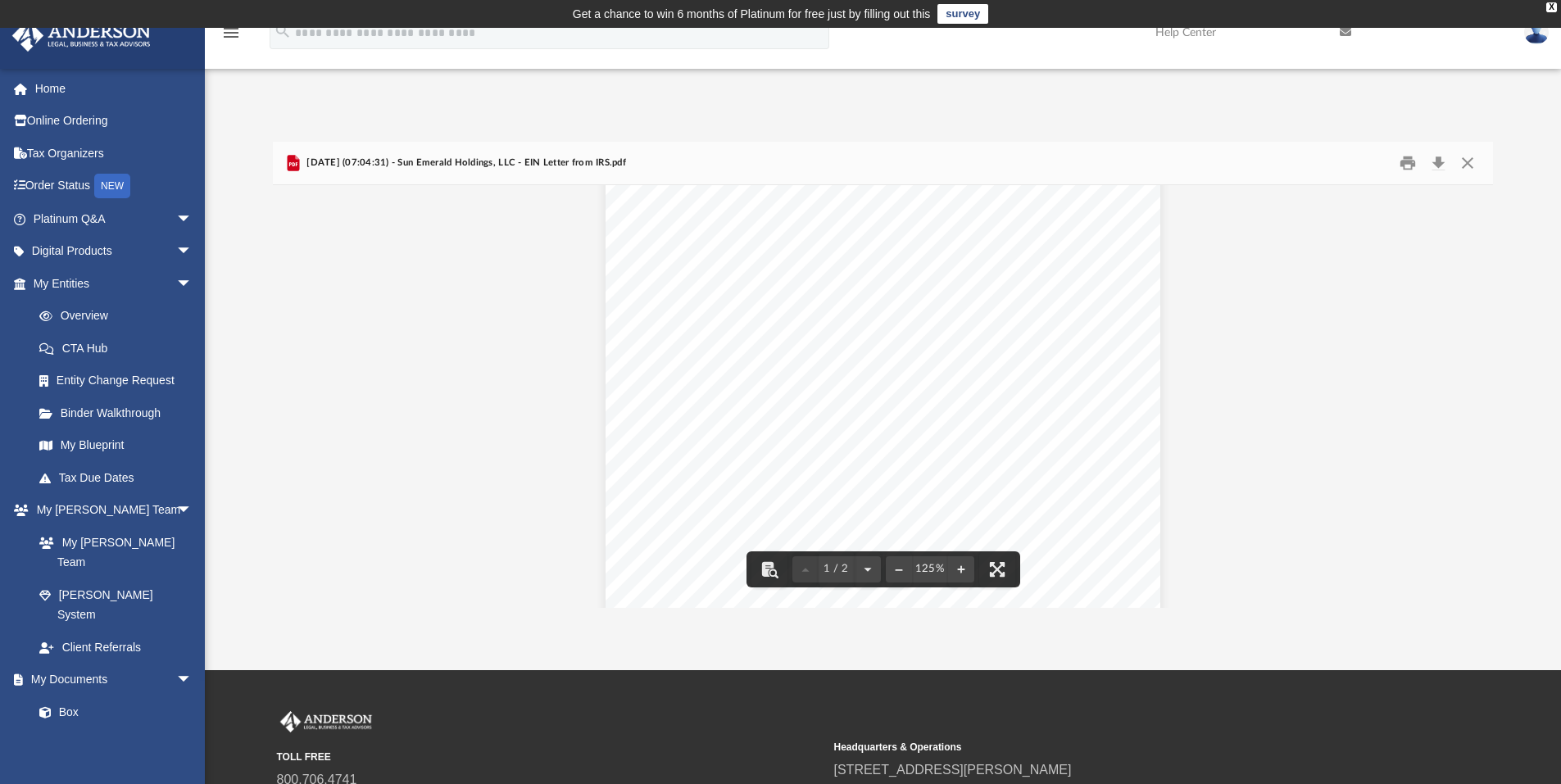
scroll to position [0, 0]
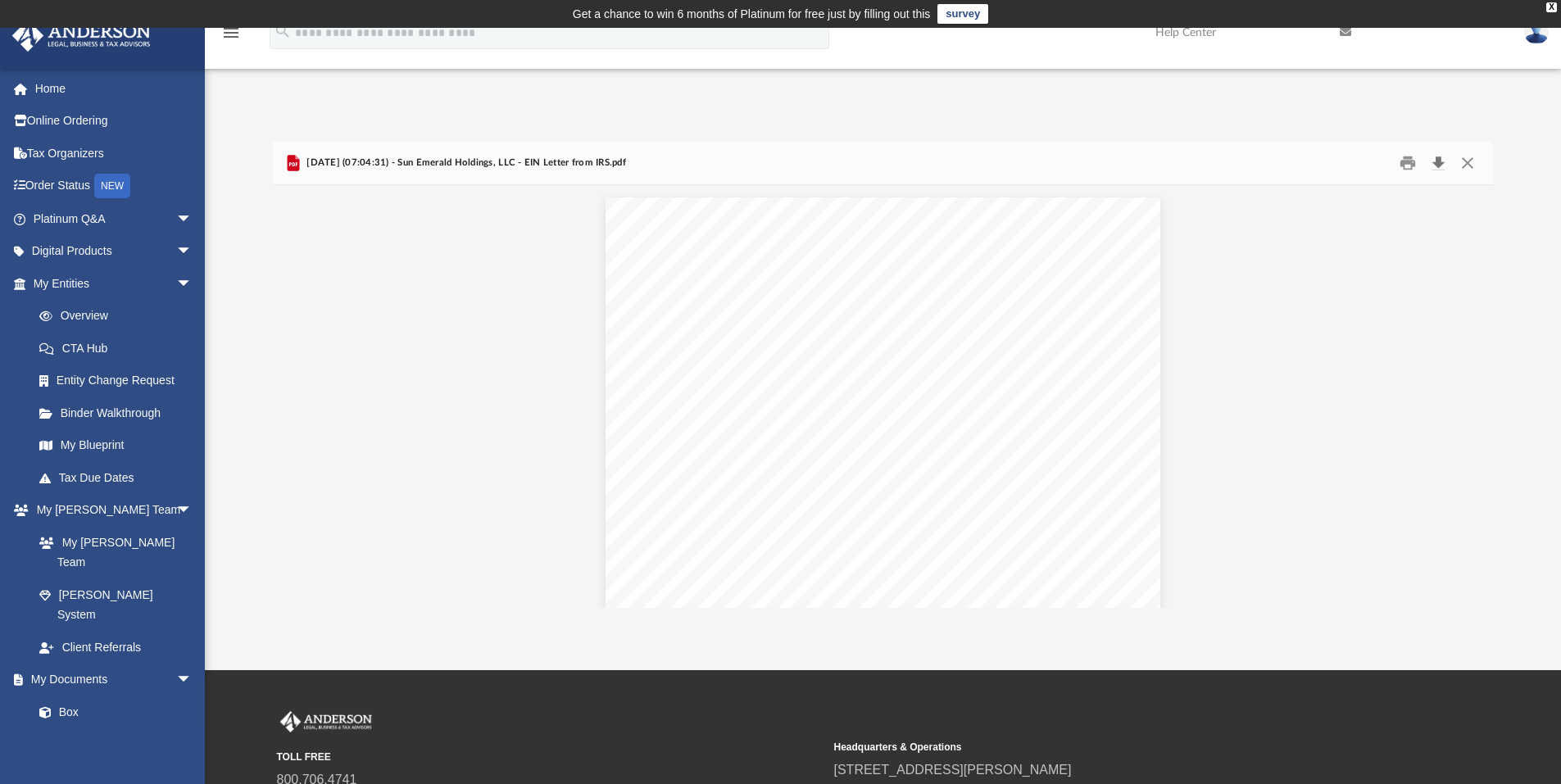
click at [1437, 161] on button "Download" at bounding box center [1438, 163] width 30 height 26
click at [95, 663] on link "My Documents arrow_drop_down" at bounding box center [113, 679] width 205 height 32
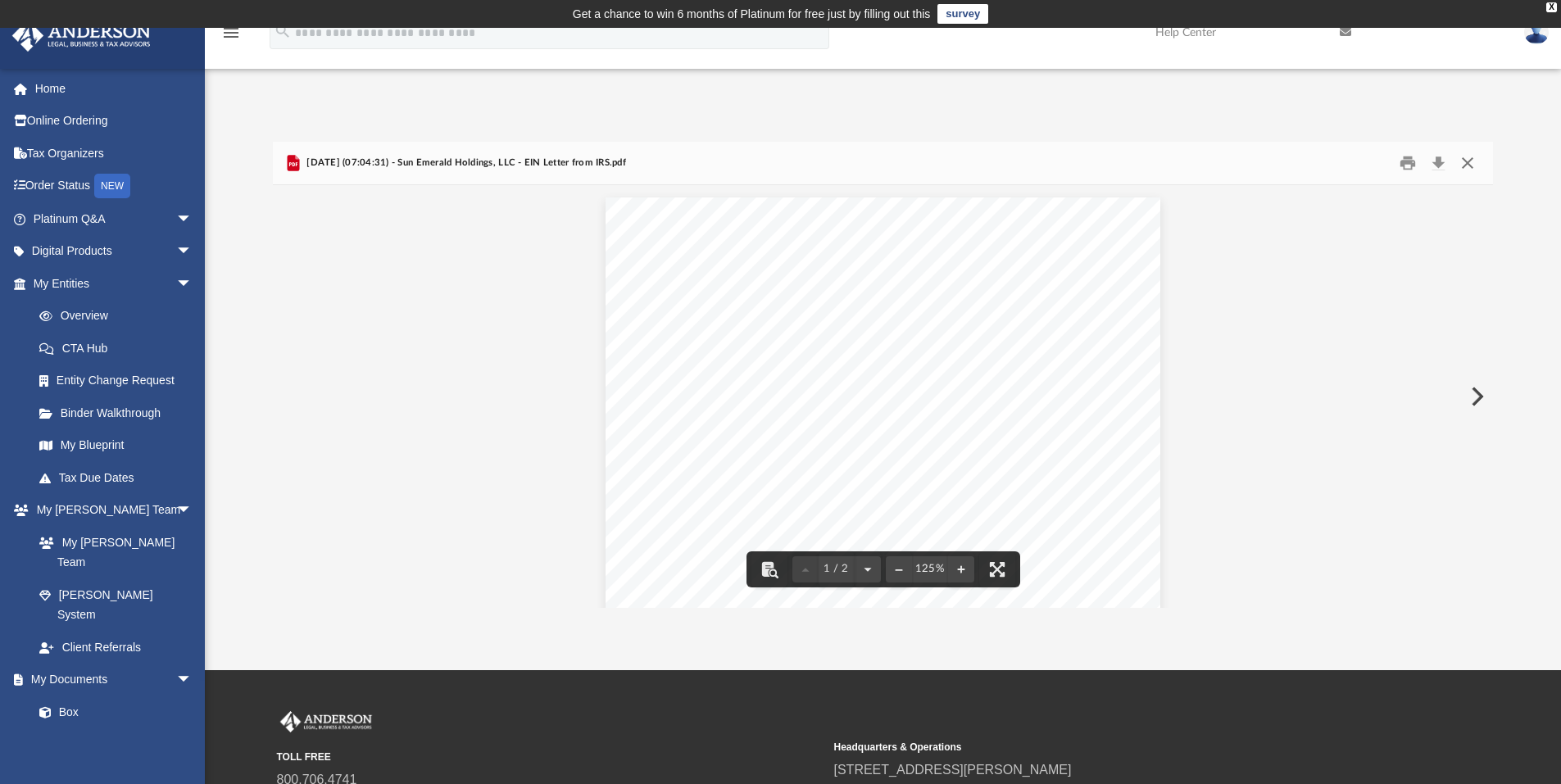
click at [1466, 162] on button "Close" at bounding box center [1467, 163] width 30 height 26
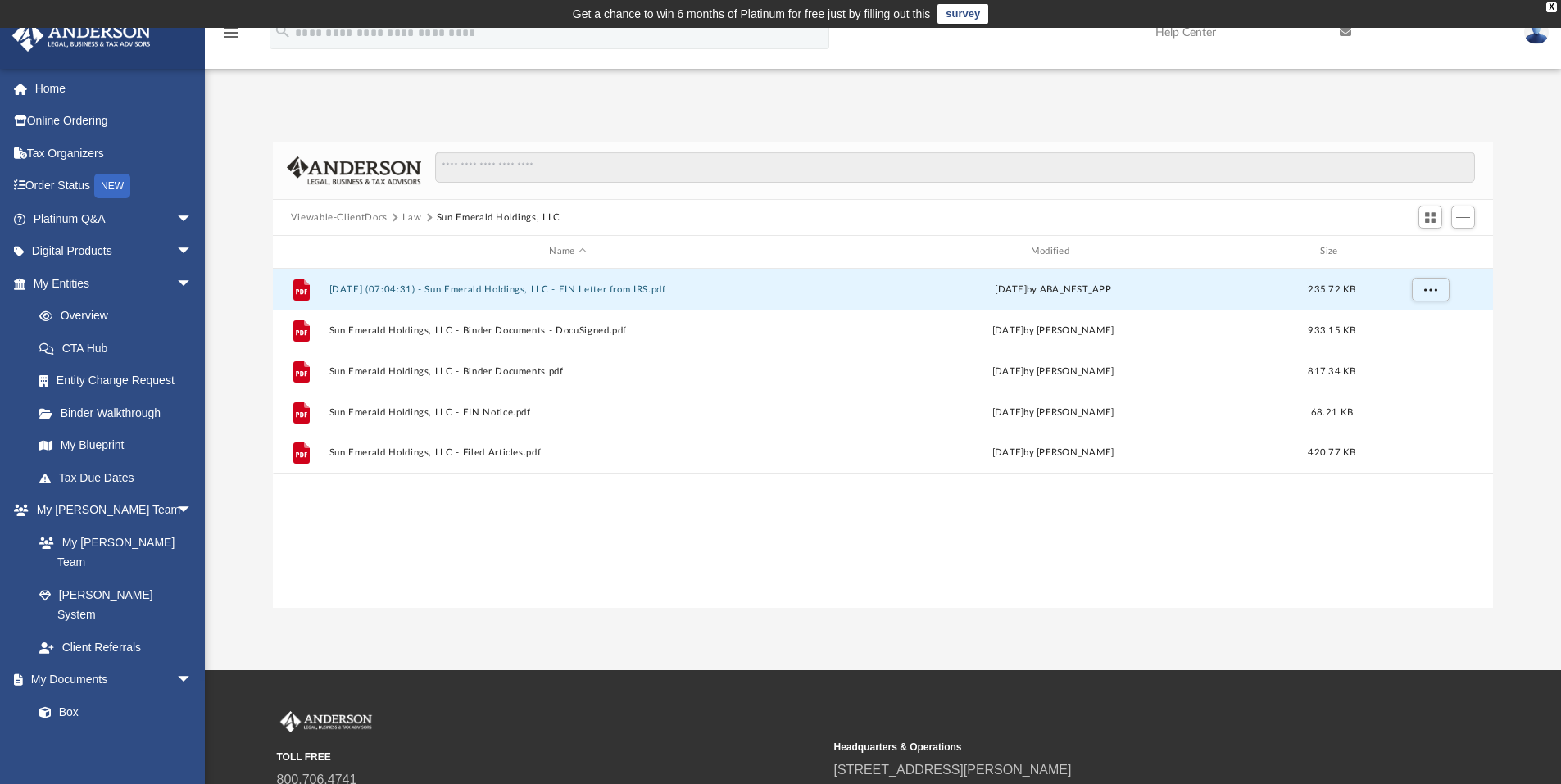
click at [415, 215] on button "Law" at bounding box center [411, 217] width 19 height 14
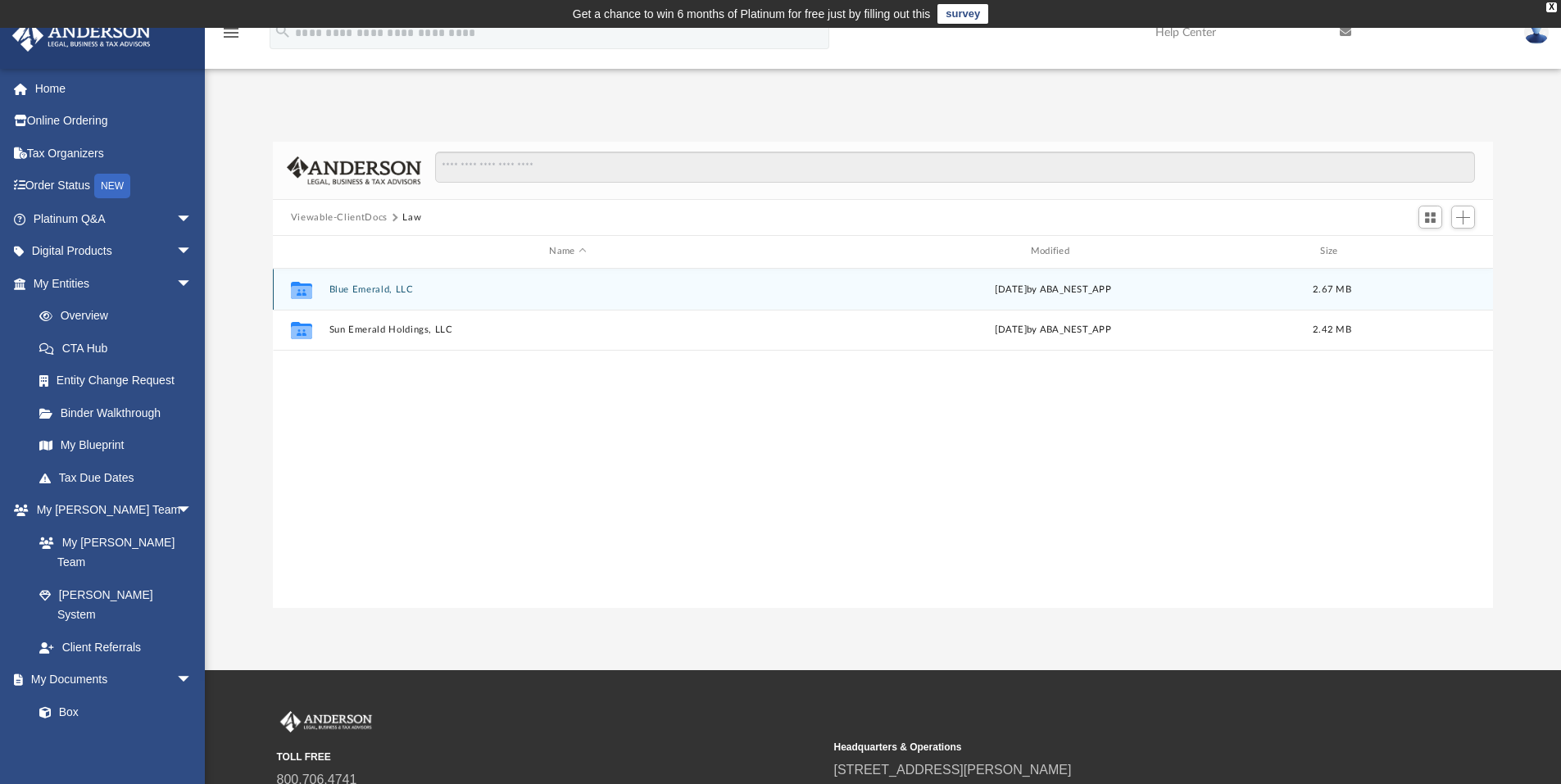
click at [377, 289] on button "Blue Emerald, LLC" at bounding box center [567, 289] width 478 height 11
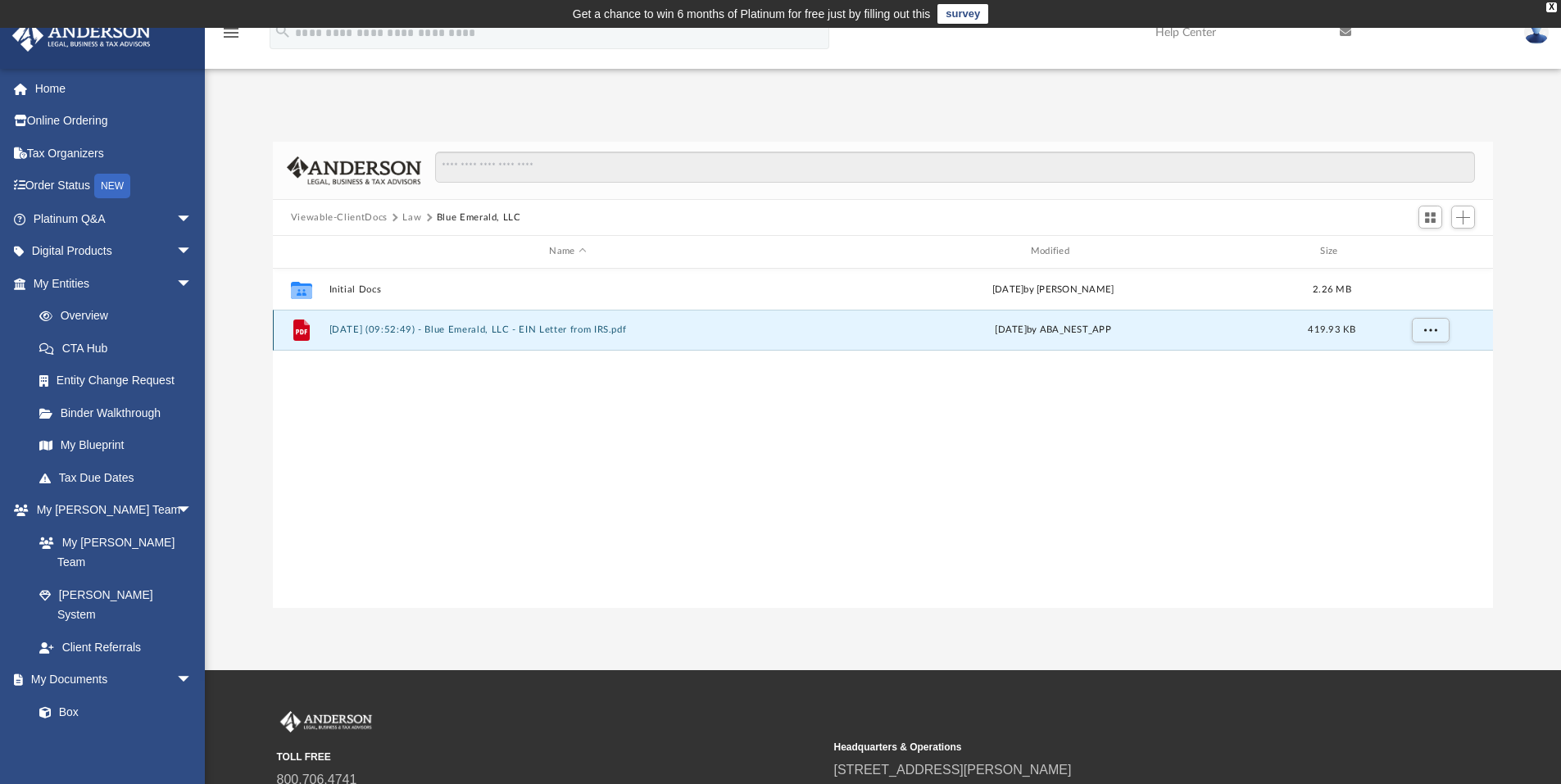
click at [471, 330] on button "[DATE] (09:52:49) - Blue Emerald, LLC - EIN Letter from IRS.pdf" at bounding box center [567, 329] width 478 height 11
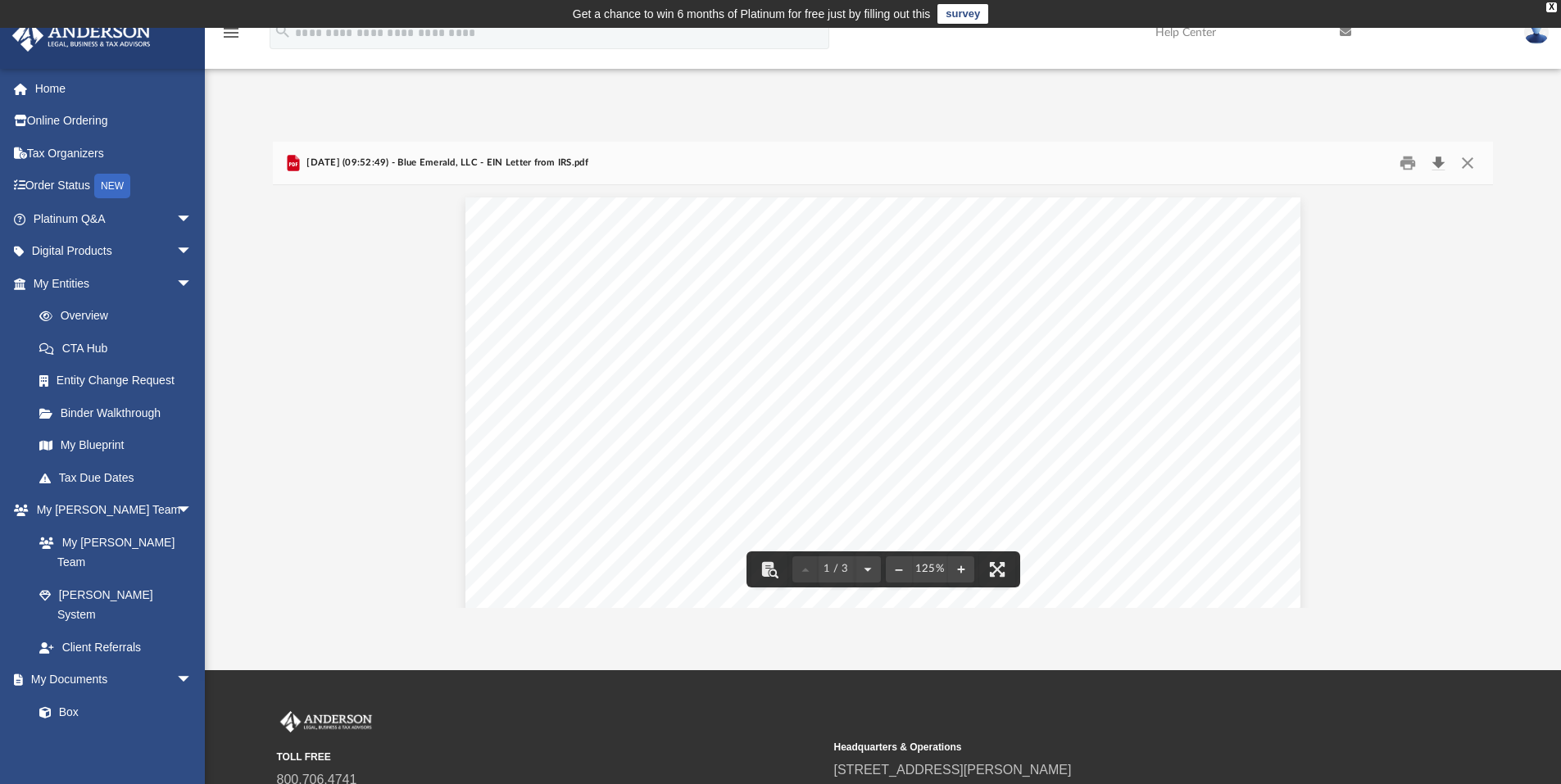
click at [1437, 162] on button "Download" at bounding box center [1438, 163] width 30 height 26
